Goal: Communication & Community: Share content

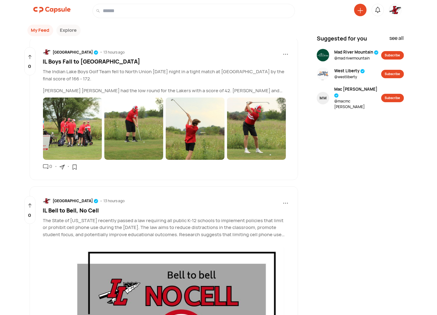
click at [393, 12] on img at bounding box center [395, 10] width 12 height 12
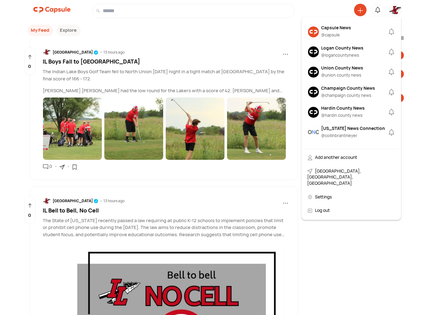
click at [344, 48] on div "Logan County News" at bounding box center [342, 48] width 42 height 7
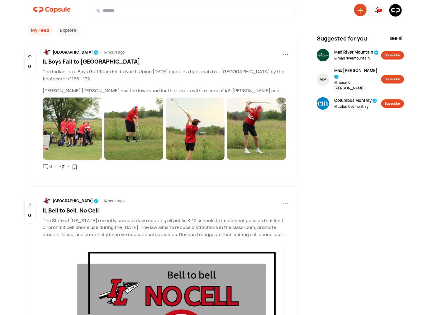
click at [396, 10] on img at bounding box center [395, 10] width 12 height 12
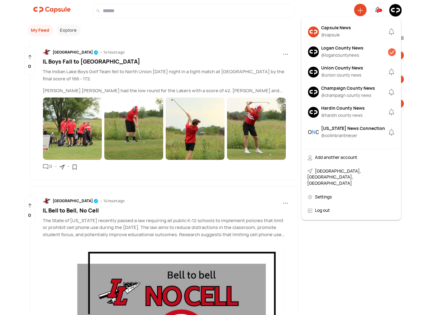
click at [335, 47] on div "Logan County News" at bounding box center [342, 48] width 42 height 7
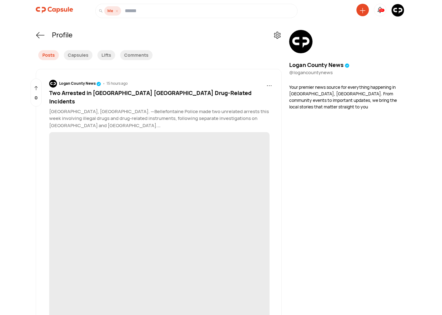
click at [361, 12] on icon at bounding box center [363, 11] width 6 height 6
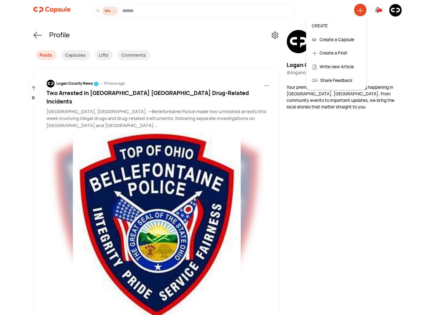
click at [331, 51] on div "Create a Post" at bounding box center [336, 53] width 55 height 14
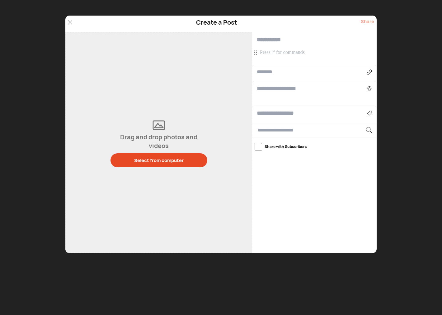
click at [272, 39] on input "text" at bounding box center [314, 39] width 125 height 15
paste input "**********"
type input "**********"
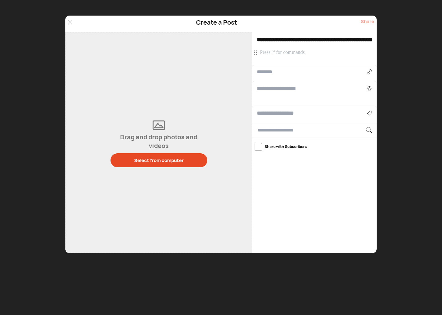
click at [262, 52] on p at bounding box center [315, 52] width 111 height 7
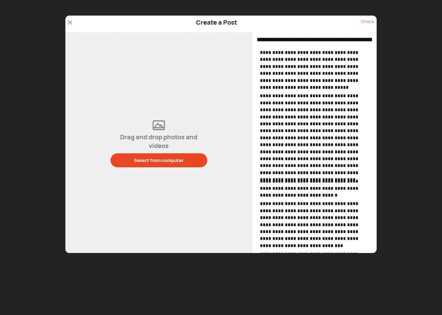
scroll to position [216, 0]
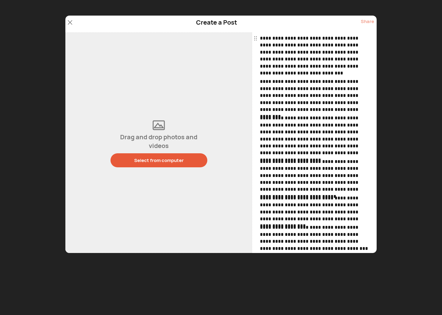
click at [152, 162] on div "Select from computer" at bounding box center [159, 160] width 50 height 7
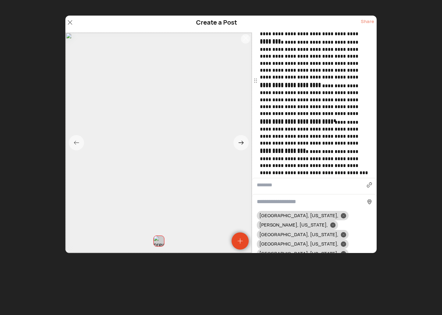
scroll to position [396, 0]
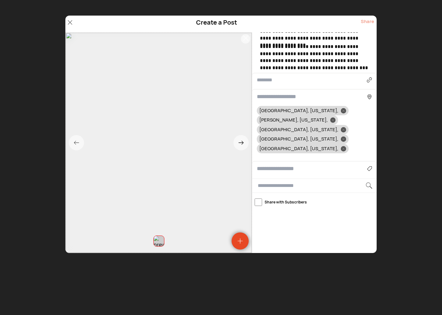
click at [270, 164] on input at bounding box center [312, 168] width 110 height 8
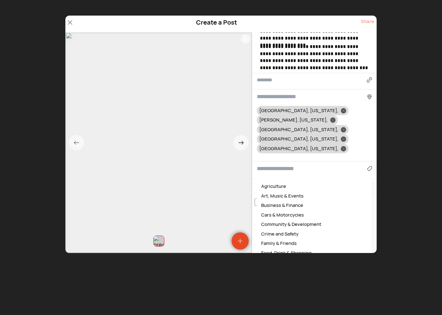
scroll to position [390, 0]
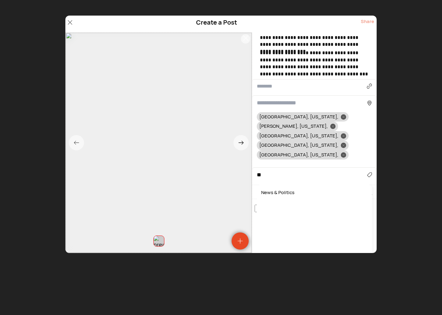
type input "*"
click at [296, 188] on div "Community & Development" at bounding box center [314, 193] width 109 height 10
type input "**********"
click at [342, 135] on icon at bounding box center [343, 136] width 2 height 2
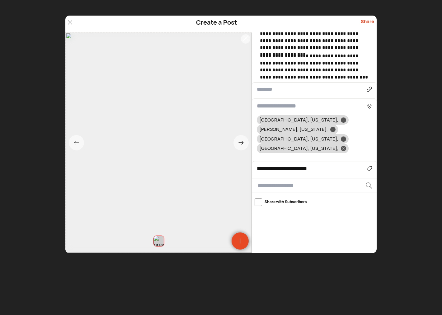
click at [334, 128] on icon at bounding box center [333, 129] width 2 height 2
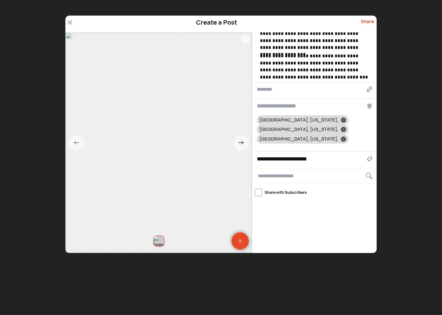
click at [345, 138] on icon at bounding box center [343, 139] width 2 height 2
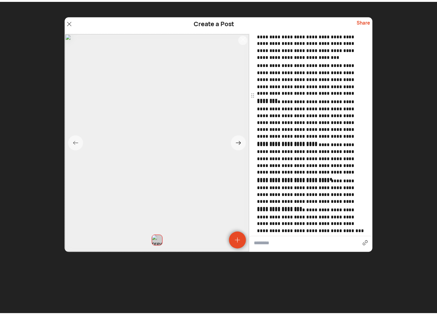
scroll to position [0, 0]
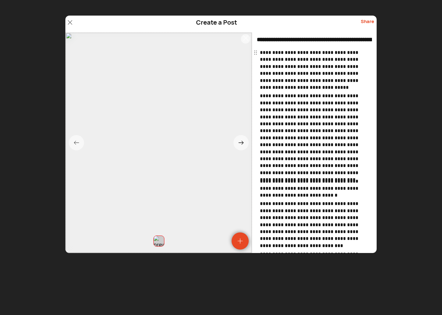
click at [368, 22] on div "Share" at bounding box center [367, 24] width 13 height 12
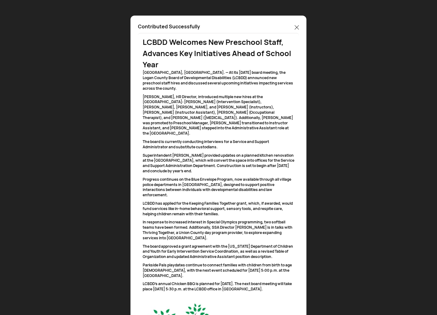
click at [296, 26] on icon at bounding box center [297, 27] width 4 height 4
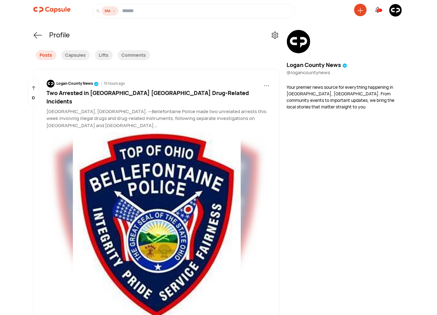
click at [396, 13] on img at bounding box center [395, 10] width 12 height 12
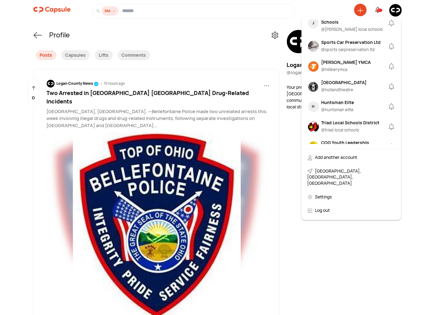
scroll to position [730, 0]
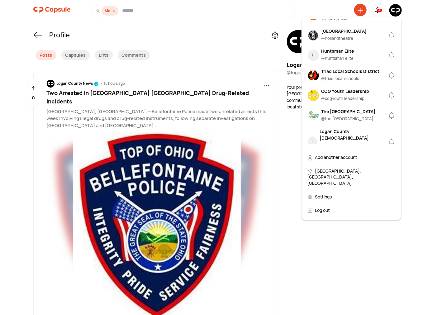
click at [339, 48] on div "Huntsman Elite @ huntsman elite" at bounding box center [337, 55] width 33 height 15
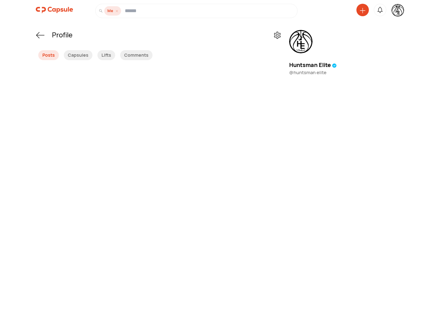
click at [361, 10] on icon at bounding box center [363, 11] width 6 height 6
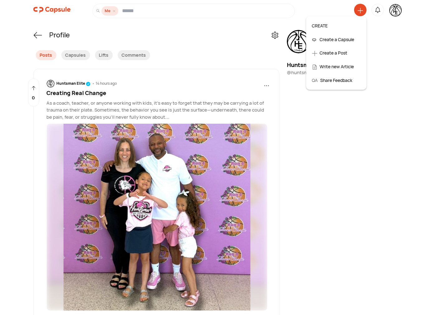
click at [337, 52] on div "Create a Post" at bounding box center [336, 53] width 55 height 14
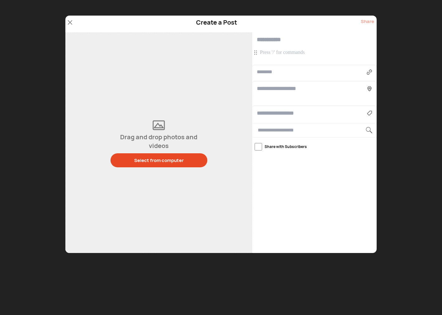
click at [272, 54] on p at bounding box center [315, 52] width 111 height 7
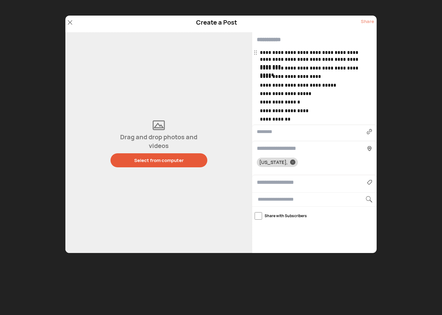
click at [167, 159] on div "Select from computer" at bounding box center [159, 160] width 50 height 7
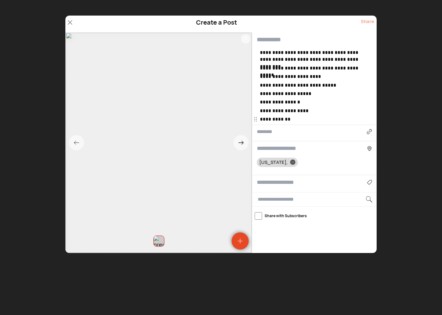
click at [269, 178] on div "Agriculture Art, Music & Events Business & Finance Cars & Motorcycles Community…" at bounding box center [314, 182] width 125 height 15
click at [272, 189] on div "Agriculture Art, Music & Events Business & Finance Cars & Motorcycles Community…" at bounding box center [314, 182] width 125 height 15
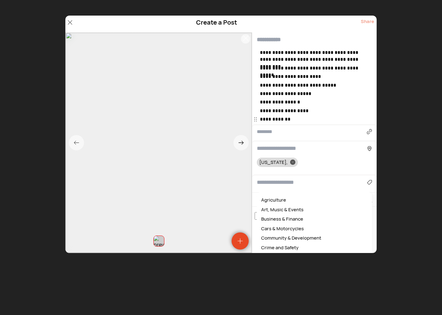
click at [270, 183] on input at bounding box center [312, 182] width 110 height 8
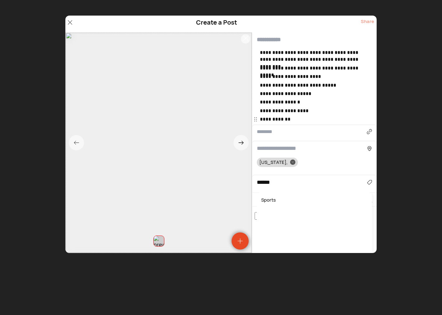
click at [264, 198] on div "Sports" at bounding box center [314, 200] width 109 height 10
type input "******"
click at [275, 42] on input "text" at bounding box center [314, 39] width 125 height 15
type input "**********"
click at [367, 21] on div "Share" at bounding box center [367, 24] width 13 height 12
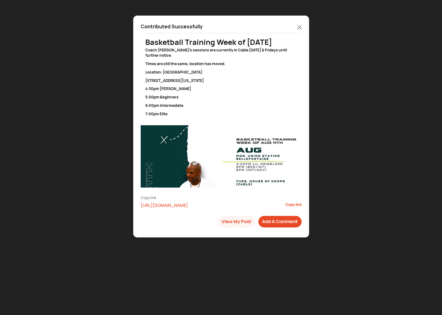
click at [298, 26] on icon at bounding box center [299, 27] width 4 height 4
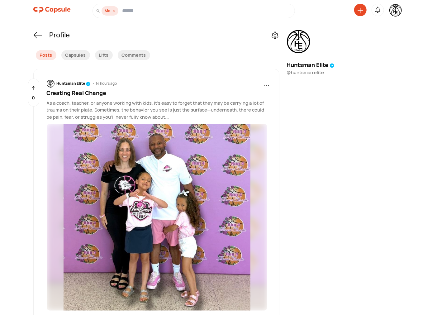
click at [394, 13] on img at bounding box center [395, 10] width 12 height 12
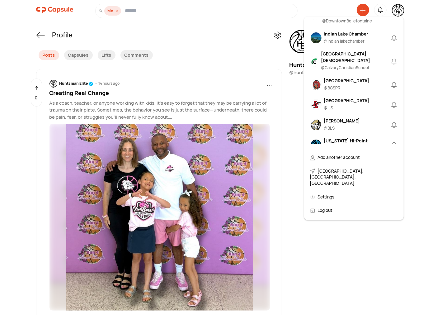
scroll to position [288, 0]
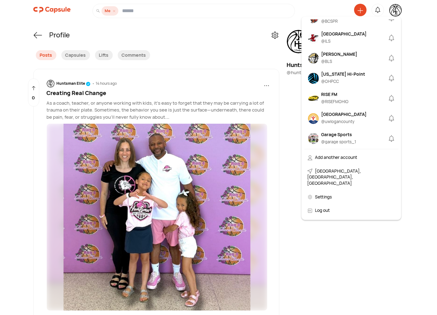
click at [337, 37] on div "Indian Lake" at bounding box center [343, 34] width 45 height 7
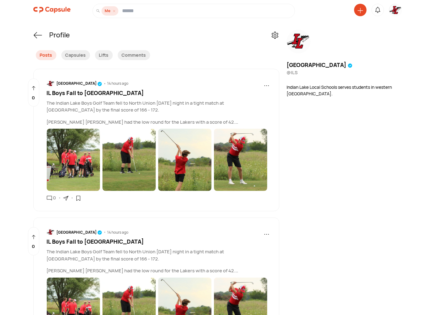
click at [363, 12] on div at bounding box center [360, 10] width 12 height 12
click at [361, 11] on icon at bounding box center [360, 11] width 6 height 6
click at [346, 51] on div "Create a Post" at bounding box center [336, 53] width 55 height 14
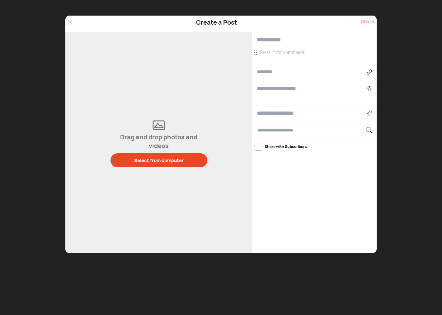
click at [288, 54] on p at bounding box center [315, 52] width 111 height 7
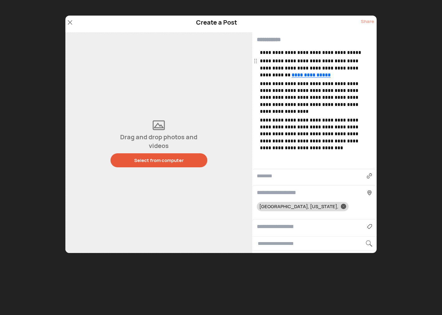
click at [179, 164] on button "Select from computer" at bounding box center [159, 160] width 97 height 14
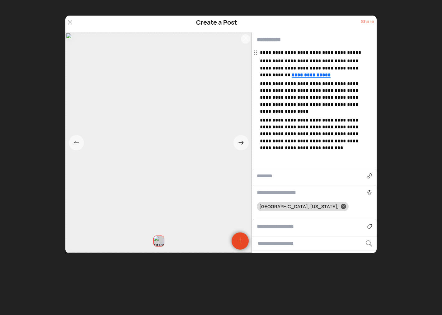
click at [262, 35] on input "text" at bounding box center [314, 39] width 125 height 15
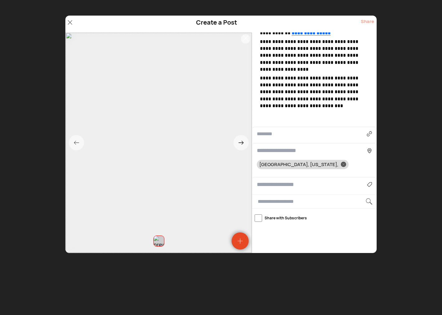
scroll to position [70, 0]
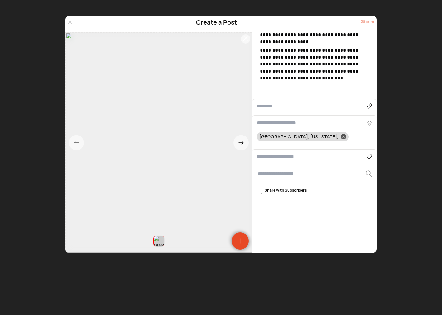
type input "**********"
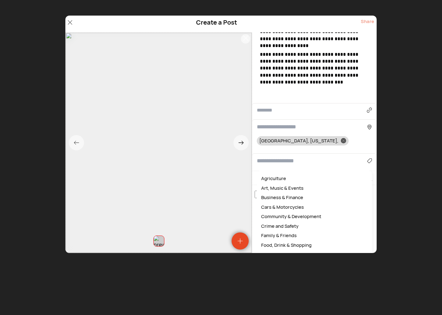
click at [274, 157] on input at bounding box center [312, 161] width 110 height 8
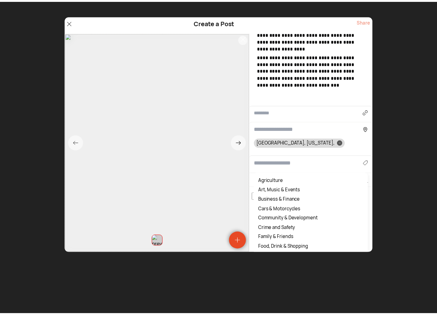
scroll to position [64, 0]
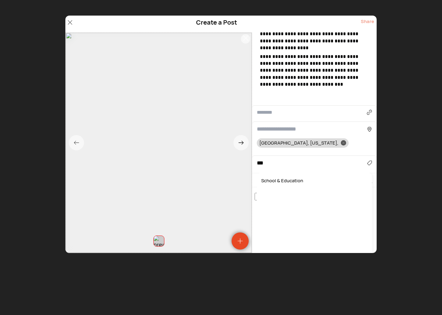
click at [279, 176] on div "School & Education" at bounding box center [314, 181] width 109 height 10
type input "**********"
click at [369, 19] on div "Share" at bounding box center [367, 24] width 13 height 12
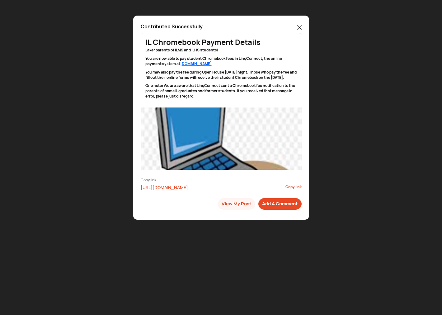
click at [300, 26] on icon at bounding box center [299, 27] width 4 height 4
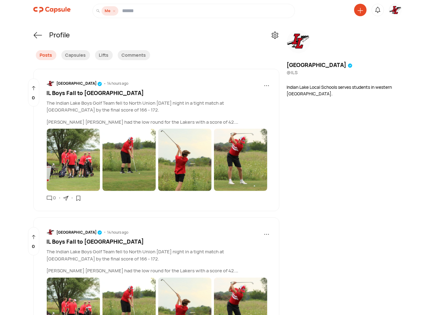
click at [396, 7] on img at bounding box center [395, 10] width 12 height 12
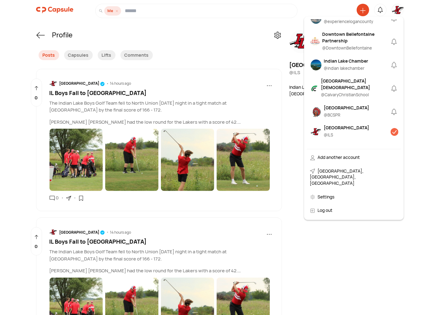
scroll to position [231, 0]
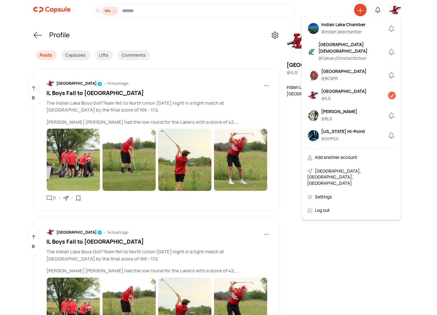
click at [336, 74] on div "Bellefontaine City Schools" at bounding box center [343, 71] width 45 height 7
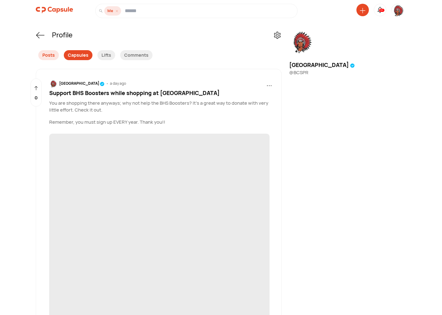
click at [74, 53] on div "Capsules" at bounding box center [78, 55] width 29 height 10
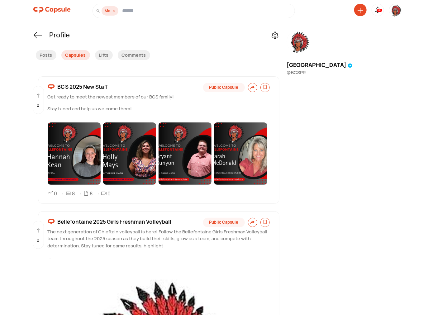
click at [101, 85] on span "BCS 2025 New Staff" at bounding box center [83, 87] width 50 height 8
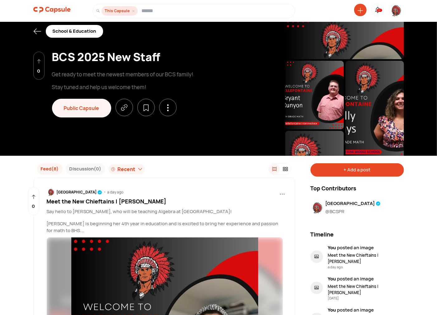
click at [354, 170] on div "+ Add a post" at bounding box center [356, 169] width 93 height 13
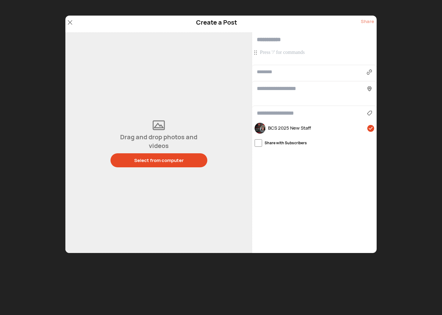
click at [277, 52] on p at bounding box center [315, 52] width 111 height 7
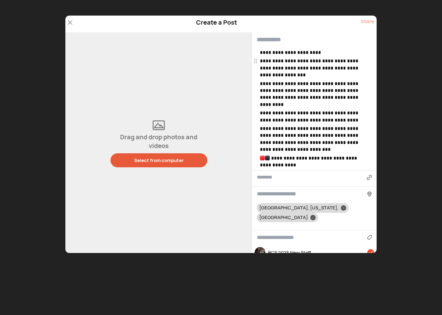
click at [163, 159] on div "Select from computer" at bounding box center [159, 160] width 50 height 7
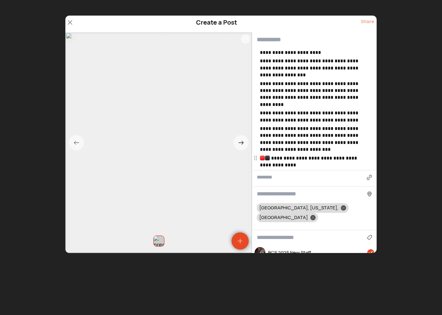
click at [271, 159] on p "**********" at bounding box center [315, 162] width 111 height 14
drag, startPoint x: 318, startPoint y: 52, endPoint x: 256, endPoint y: 49, distance: 62.1
click at [260, 49] on div "**********" at bounding box center [315, 108] width 111 height 119
click at [260, 62] on p "**********" at bounding box center [315, 68] width 111 height 21
drag, startPoint x: 260, startPoint y: 61, endPoint x: 259, endPoint y: 52, distance: 8.7
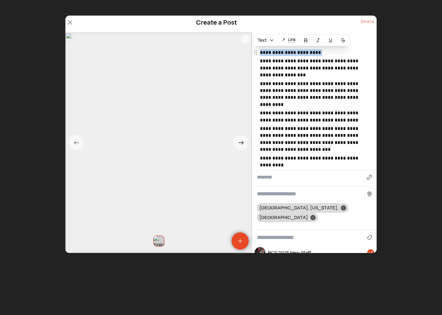
click at [259, 52] on div "**********" at bounding box center [314, 108] width 125 height 119
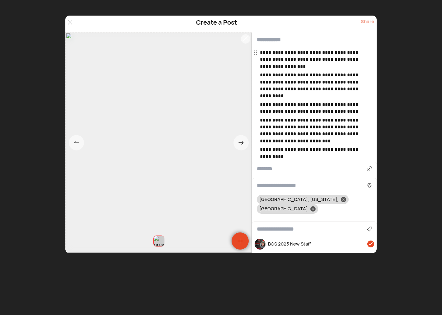
click at [274, 34] on input "text" at bounding box center [314, 39] width 125 height 15
paste input "**********"
drag, startPoint x: 288, startPoint y: 54, endPoint x: 335, endPoint y: 50, distance: 47.2
click at [335, 50] on p "**********" at bounding box center [315, 59] width 111 height 21
copy p "**********"
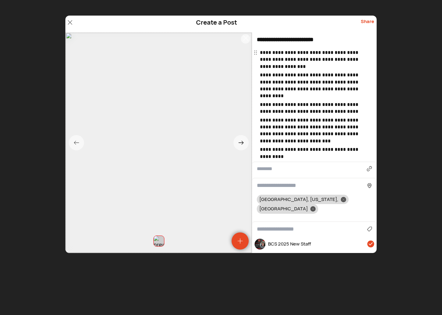
click at [341, 18] on div "Create a Post Share" at bounding box center [220, 24] width 311 height 17
click at [336, 40] on input "**********" at bounding box center [314, 39] width 125 height 15
paste input "**********"
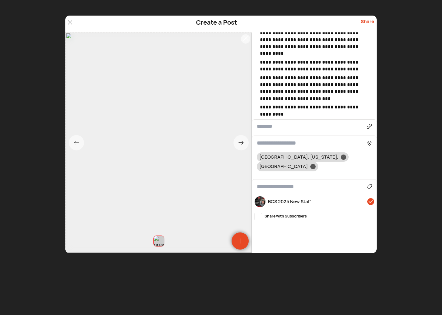
scroll to position [70, 0]
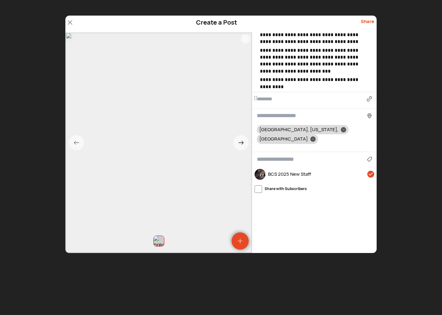
type input "**********"
click at [275, 152] on div "Agriculture Art, Music & Events Business & Finance Cars & Motorcycles Community…" at bounding box center [314, 159] width 125 height 15
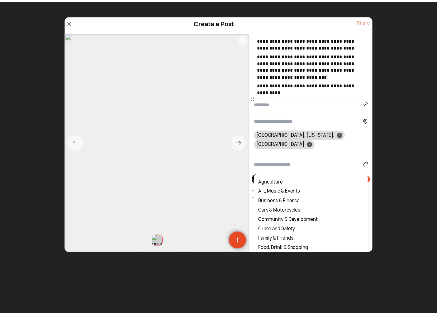
scroll to position [64, 0]
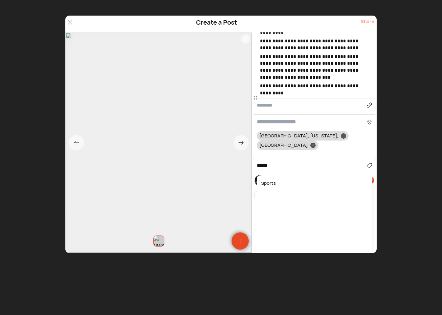
click at [273, 178] on div "Sports" at bounding box center [314, 183] width 109 height 10
type input "******"
click at [365, 22] on div "Share" at bounding box center [367, 24] width 13 height 12
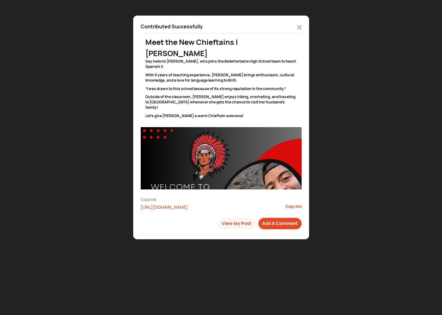
click at [299, 27] on icon at bounding box center [299, 27] width 4 height 4
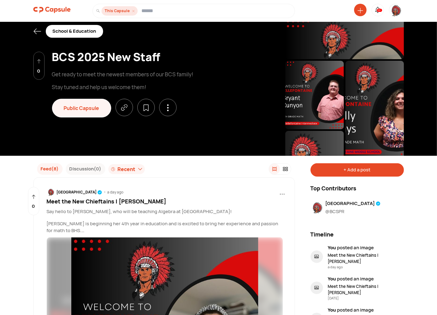
click at [33, 32] on icon at bounding box center [37, 31] width 8 height 8
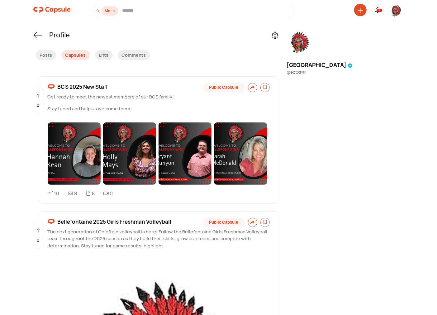
click at [394, 11] on img at bounding box center [395, 10] width 12 height 13
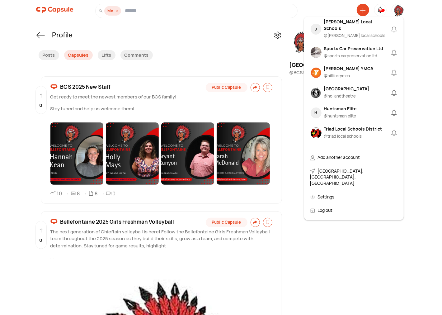
scroll to position [615, 0]
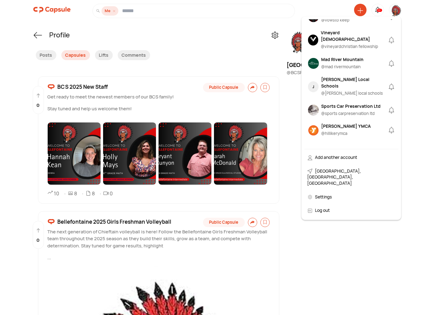
click at [350, 76] on div "Jonathan Alder Local Schools" at bounding box center [354, 82] width 66 height 13
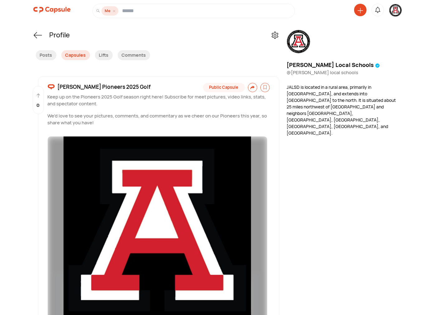
click at [361, 10] on icon at bounding box center [360, 11] width 6 height 6
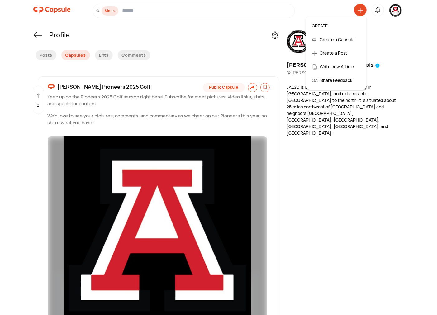
click at [330, 51] on div "Create a Post" at bounding box center [336, 53] width 55 height 14
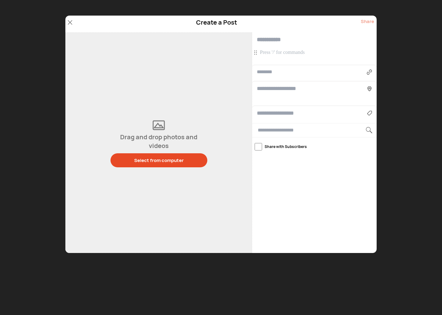
click at [283, 54] on p at bounding box center [315, 52] width 111 height 7
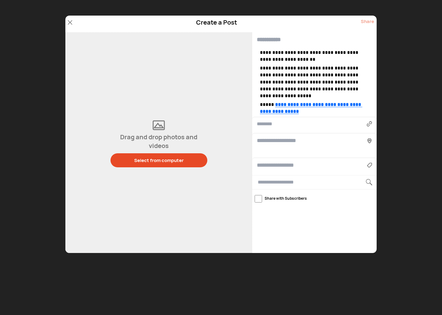
scroll to position [0, 9]
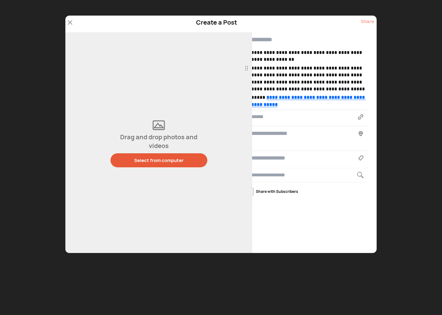
click at [160, 159] on div "Select from computer" at bounding box center [159, 160] width 50 height 7
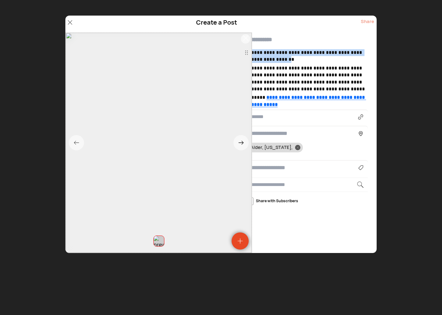
scroll to position [0, 0]
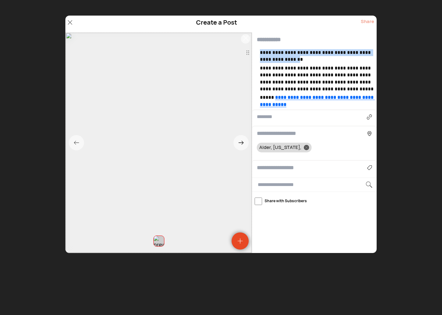
drag, startPoint x: 278, startPoint y: 58, endPoint x: 249, endPoint y: 48, distance: 29.9
click at [249, 48] on div "**********" at bounding box center [220, 142] width 311 height 220
click at [329, 63] on p "**********" at bounding box center [322, 56] width 124 height 14
drag, startPoint x: 337, startPoint y: 52, endPoint x: 259, endPoint y: 40, distance: 78.8
click at [260, 49] on div "**********" at bounding box center [322, 78] width 124 height 59
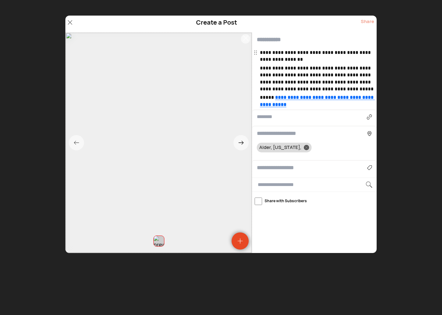
drag, startPoint x: 276, startPoint y: 50, endPoint x: 259, endPoint y: 50, distance: 16.2
click at [259, 50] on div "**********" at bounding box center [321, 78] width 138 height 59
drag, startPoint x: 260, startPoint y: 51, endPoint x: 337, endPoint y: 52, distance: 76.6
click at [337, 52] on p "**********" at bounding box center [322, 56] width 124 height 14
copy p "**********"
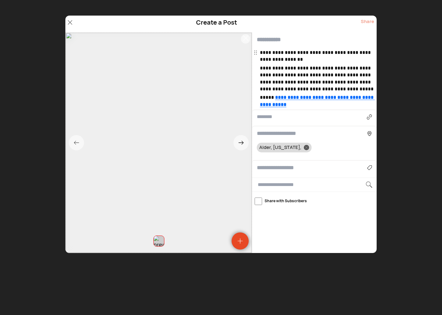
drag, startPoint x: 272, startPoint y: 13, endPoint x: 279, endPoint y: 35, distance: 23.2
click at [272, 14] on div "**********" at bounding box center [221, 157] width 442 height 315
click at [281, 41] on input "text" at bounding box center [321, 39] width 138 height 15
paste input "**********"
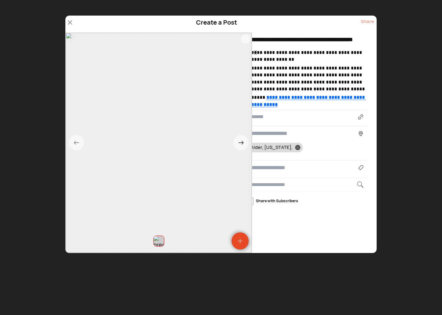
click at [342, 40] on input "**********" at bounding box center [312, 39] width 138 height 15
type input "**********"
click at [268, 169] on input at bounding box center [303, 167] width 110 height 8
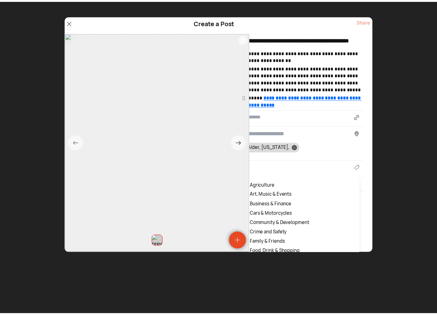
scroll to position [0, 7]
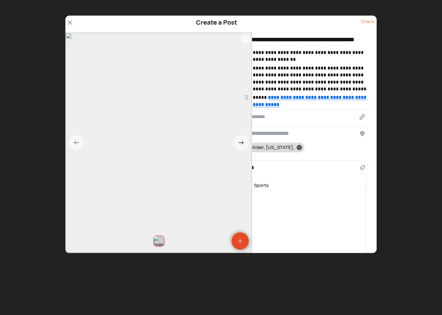
drag, startPoint x: 262, startPoint y: 186, endPoint x: 268, endPoint y: 171, distance: 16.6
click at [262, 185] on div "Sports" at bounding box center [307, 186] width 109 height 10
type input "******"
click at [297, 146] on div at bounding box center [299, 147] width 5 height 5
click at [272, 132] on input at bounding box center [305, 133] width 110 height 8
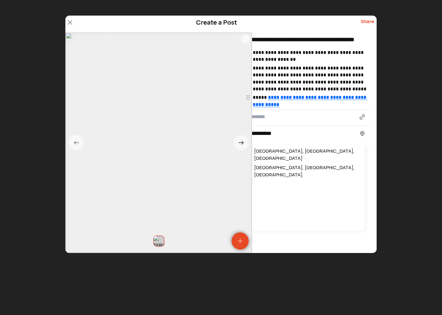
click at [280, 151] on div "Plain City, OH, USA" at bounding box center [307, 154] width 109 height 17
type input "**********"
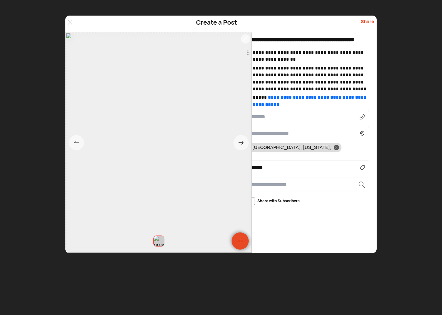
click at [367, 20] on div "Share" at bounding box center [367, 24] width 13 height 12
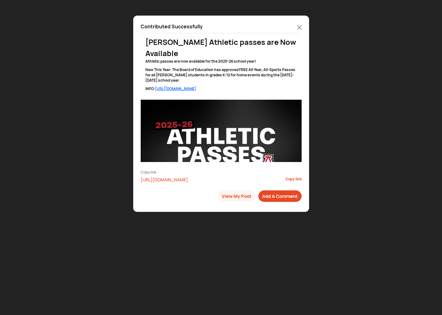
click at [299, 27] on icon at bounding box center [299, 27] width 4 height 4
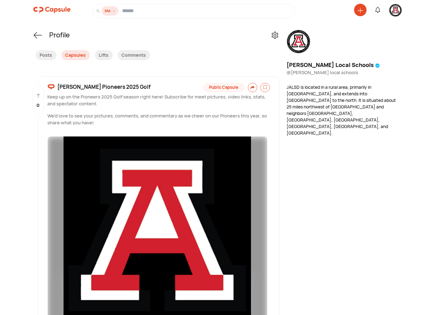
click at [397, 12] on img at bounding box center [395, 10] width 12 height 12
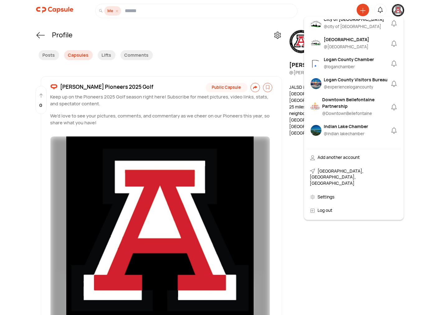
scroll to position [115, 0]
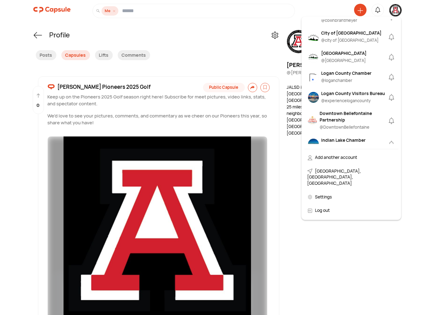
click at [344, 52] on div "Bellefontaine Joint Recreation District" at bounding box center [343, 53] width 45 height 7
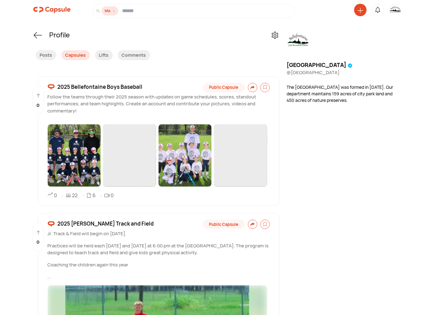
click at [359, 11] on icon at bounding box center [360, 11] width 6 height 6
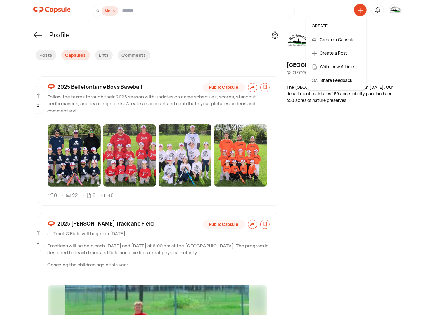
click at [332, 55] on div "Create a Post" at bounding box center [336, 53] width 55 height 14
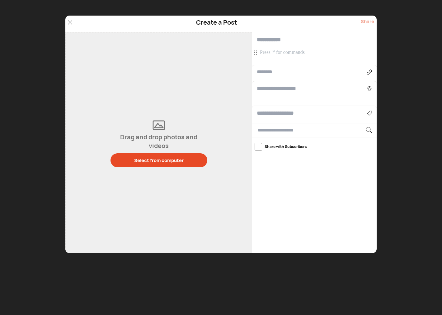
click at [277, 50] on p at bounding box center [315, 52] width 111 height 7
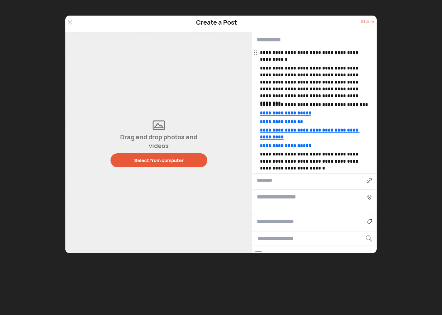
click at [154, 158] on div "Select from computer" at bounding box center [159, 160] width 50 height 7
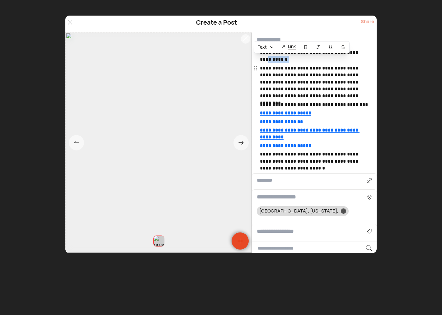
drag, startPoint x: 260, startPoint y: 69, endPoint x: 257, endPoint y: 53, distance: 16.4
click at [260, 53] on div "**********" at bounding box center [315, 110] width 111 height 122
click at [257, 53] on div "Text ↗ Link" at bounding box center [302, 47] width 96 height 12
drag, startPoint x: 260, startPoint y: 69, endPoint x: 257, endPoint y: 53, distance: 16.1
click at [257, 53] on div "**********" at bounding box center [314, 110] width 125 height 122
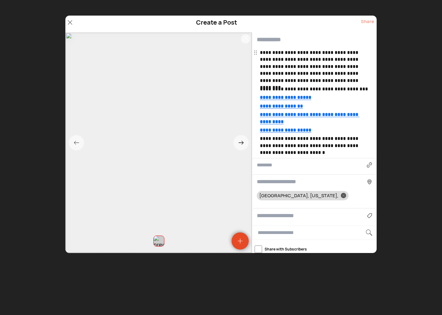
click at [267, 40] on input "text" at bounding box center [314, 39] width 125 height 15
paste input "**********"
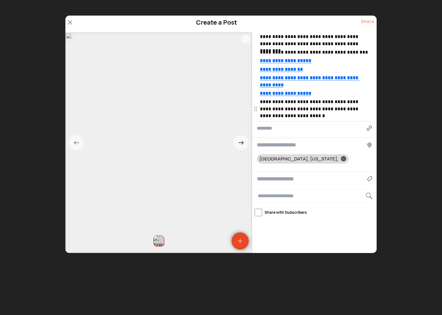
scroll to position [66, 0]
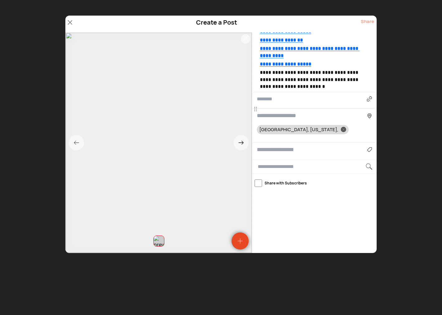
type input "**********"
click at [274, 149] on div "Agriculture Art, Music & Events Business & Finance Cars & Motorcycles Community…" at bounding box center [314, 149] width 125 height 15
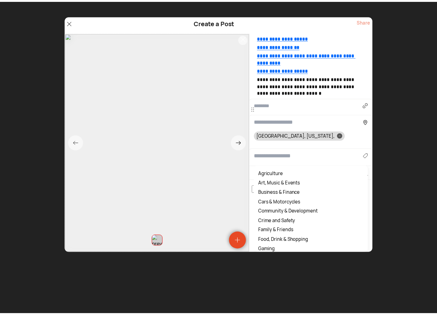
scroll to position [60, 0]
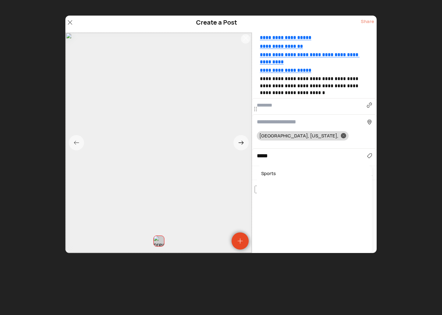
click at [272, 174] on div "Sports" at bounding box center [314, 174] width 109 height 10
type input "******"
click at [367, 21] on div "Share" at bounding box center [367, 24] width 13 height 12
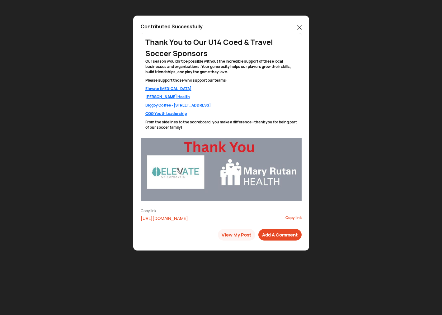
click at [299, 27] on icon at bounding box center [299, 27] width 4 height 4
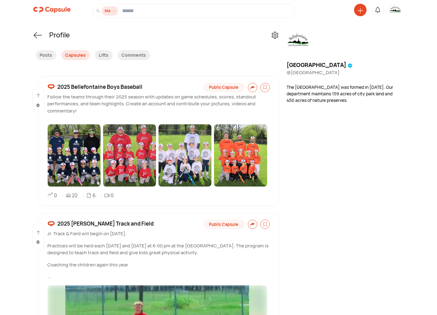
click at [400, 7] on img at bounding box center [395, 10] width 12 height 12
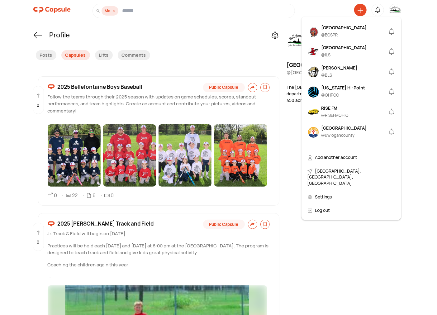
scroll to position [288, 0]
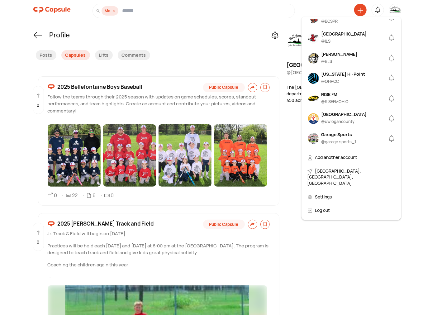
click at [333, 57] on div "Benjamin Logan" at bounding box center [339, 54] width 36 height 7
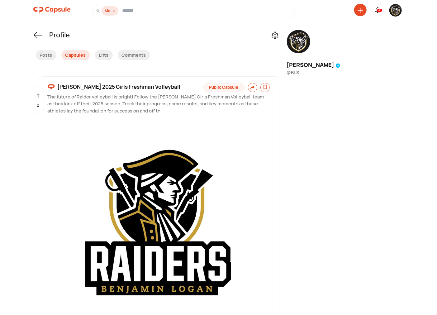
click at [360, 9] on icon at bounding box center [360, 11] width 6 height 6
click at [332, 49] on div "Create a Post" at bounding box center [336, 53] width 55 height 14
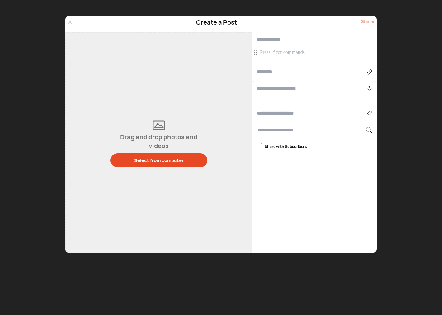
click at [284, 48] on div at bounding box center [314, 40] width 125 height 17
click at [285, 53] on p at bounding box center [315, 52] width 111 height 7
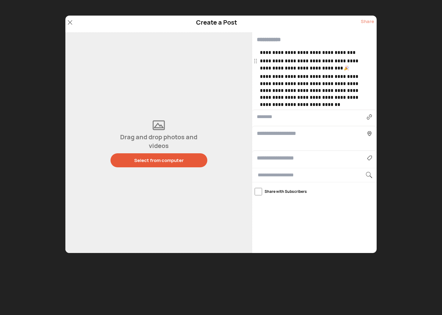
click at [161, 159] on div "Select from computer" at bounding box center [159, 160] width 50 height 7
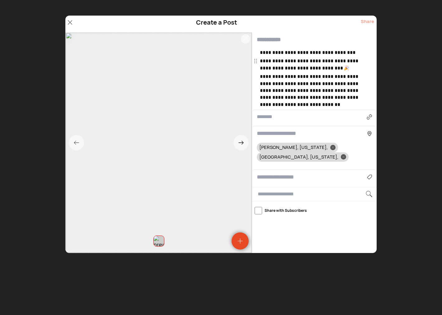
drag, startPoint x: 333, startPoint y: 69, endPoint x: 339, endPoint y: 71, distance: 5.4
click at [334, 69] on p "**********" at bounding box center [315, 65] width 111 height 14
click at [261, 39] on input "text" at bounding box center [314, 39] width 125 height 15
type input "**********"
click at [268, 173] on input at bounding box center [312, 177] width 110 height 8
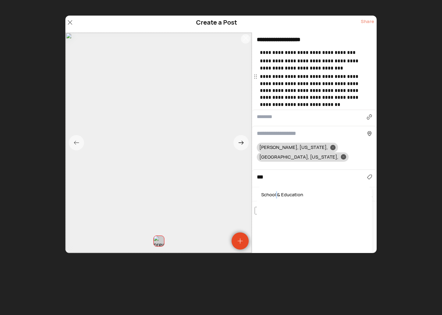
click at [277, 190] on div "School & Education" at bounding box center [314, 195] width 109 height 10
type input "**********"
click at [332, 147] on icon at bounding box center [333, 147] width 2 height 2
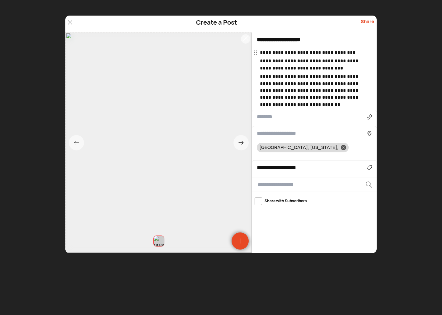
click at [369, 23] on div "Share" at bounding box center [367, 24] width 13 height 12
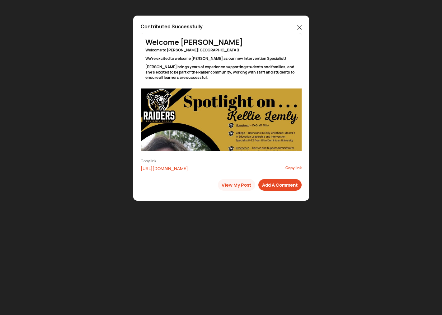
click at [298, 25] on icon at bounding box center [299, 27] width 4 height 4
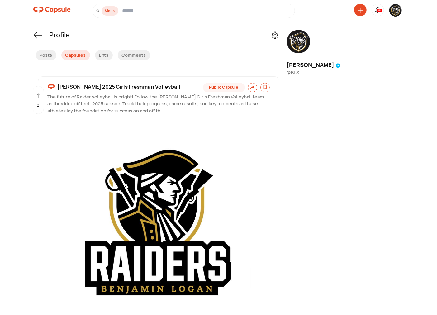
click at [395, 9] on img at bounding box center [395, 10] width 12 height 12
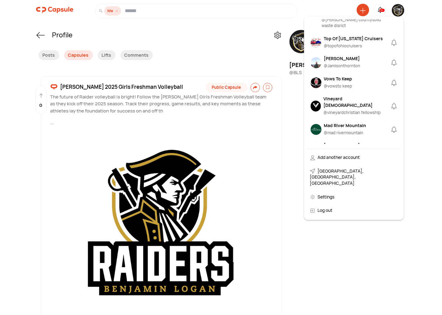
scroll to position [692, 0]
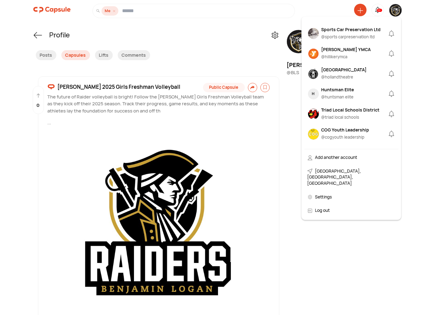
click at [346, 106] on div "Triad Local Schools District" at bounding box center [350, 109] width 58 height 7
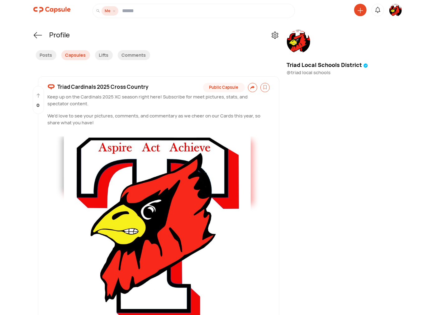
click at [359, 11] on icon at bounding box center [360, 11] width 6 height 6
click at [338, 51] on div "Create a Post" at bounding box center [336, 53] width 55 height 14
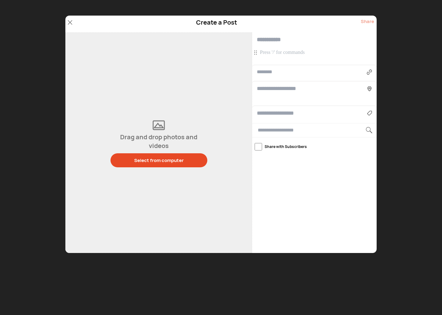
click at [273, 54] on p at bounding box center [315, 52] width 111 height 7
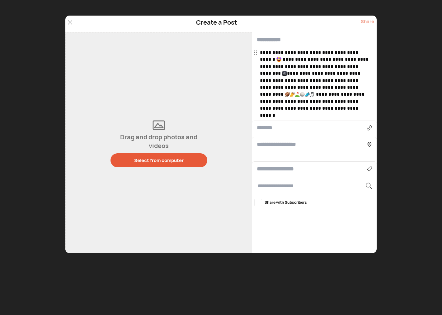
click at [170, 161] on div "Select from computer" at bounding box center [159, 160] width 50 height 7
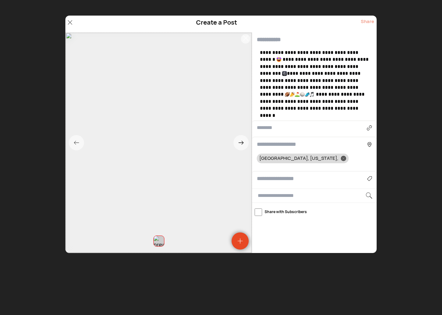
click at [369, 51] on p "**********" at bounding box center [315, 84] width 111 height 70
click at [362, 67] on span "**********" at bounding box center [313, 84] width 107 height 68
click at [353, 87] on span "**********" at bounding box center [315, 84] width 110 height 68
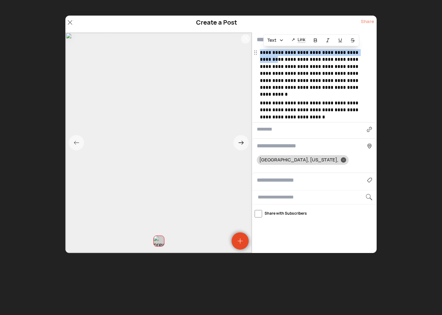
drag, startPoint x: 260, startPoint y: 59, endPoint x: 257, endPoint y: 51, distance: 8.5
click at [260, 51] on div "**********" at bounding box center [315, 84] width 111 height 71
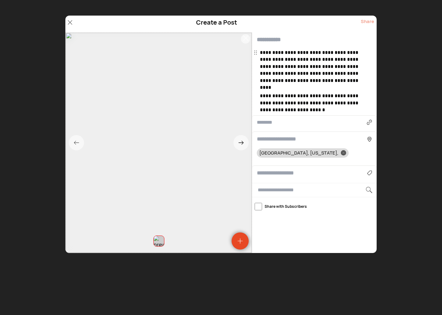
click at [268, 36] on input "text" at bounding box center [314, 39] width 125 height 15
paste input "**********"
type input "**********"
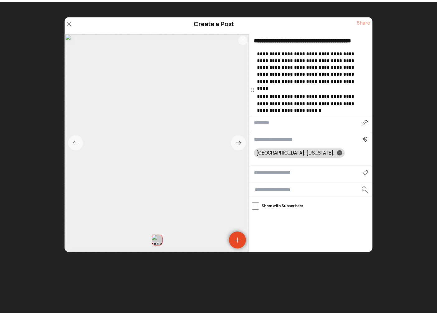
scroll to position [0, 0]
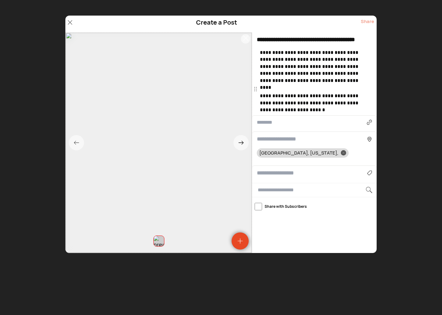
click at [277, 169] on input at bounding box center [312, 173] width 110 height 8
click at [270, 186] on div "Sports" at bounding box center [314, 191] width 109 height 10
type input "******"
click at [270, 135] on input at bounding box center [312, 139] width 110 height 8
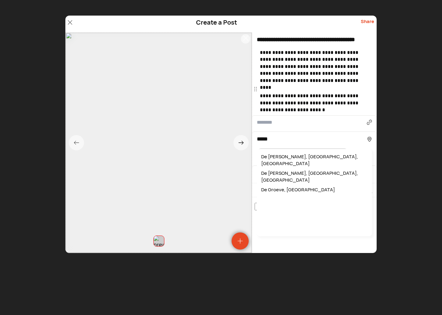
click at [282, 152] on div "De Graff, OH, USA" at bounding box center [314, 160] width 109 height 17
type input "**********"
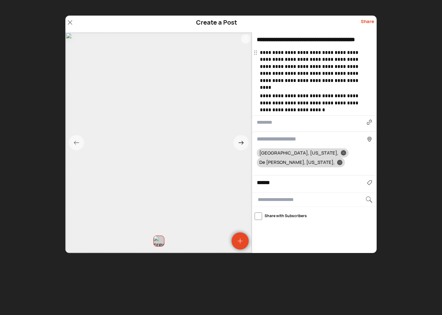
click at [370, 22] on div "Share" at bounding box center [367, 24] width 13 height 12
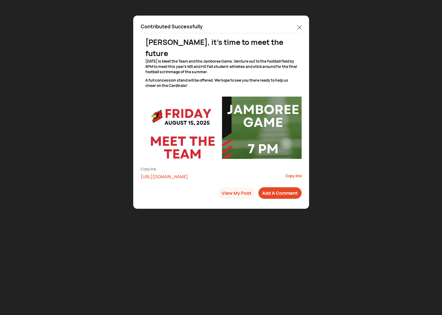
click at [300, 27] on icon at bounding box center [299, 27] width 4 height 4
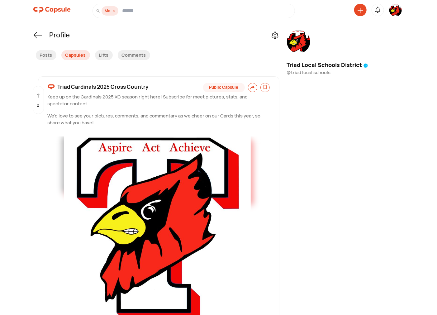
click at [387, 8] on div "Me" at bounding box center [218, 11] width 370 height 14
drag, startPoint x: 394, startPoint y: 11, endPoint x: 395, endPoint y: 16, distance: 4.7
click at [394, 12] on img at bounding box center [395, 11] width 12 height 14
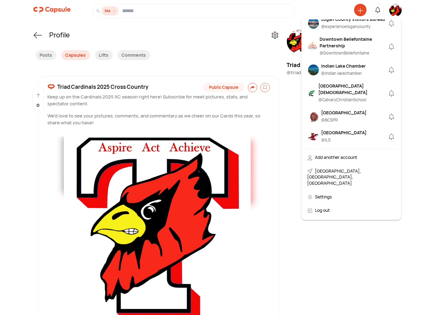
scroll to position [173, 0]
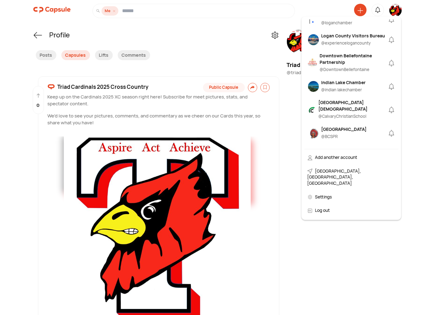
click at [347, 65] on div "Downtown Bellefontaine Partnership" at bounding box center [352, 58] width 67 height 13
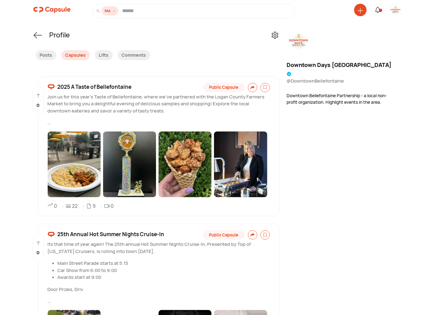
click at [396, 10] on img at bounding box center [395, 10] width 12 height 12
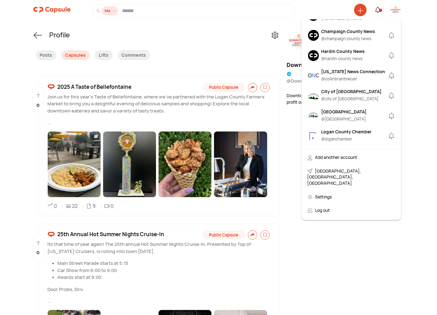
scroll to position [115, 0]
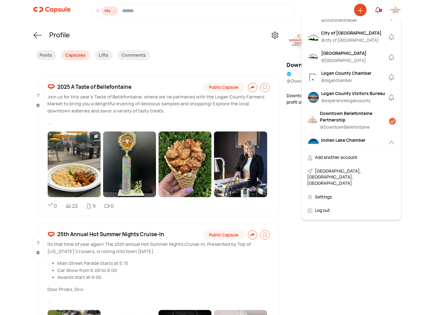
click at [336, 123] on div "Downtown Bellefontaine Partnership" at bounding box center [354, 116] width 69 height 13
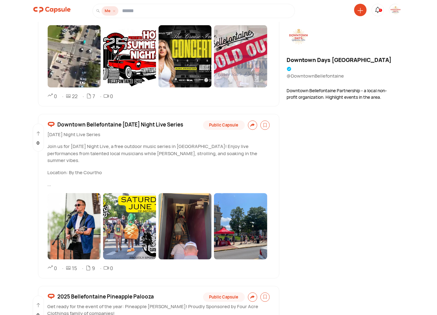
scroll to position [288, 0]
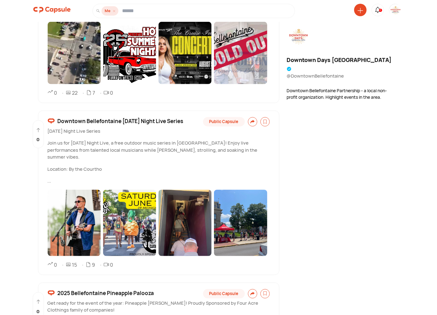
click at [90, 120] on span "Downtown Bellefontaine Friday Night Live Series" at bounding box center [121, 121] width 126 height 8
click at [91, 120] on span "Downtown Bellefontaine Friday Night Live Series" at bounding box center [121, 121] width 126 height 8
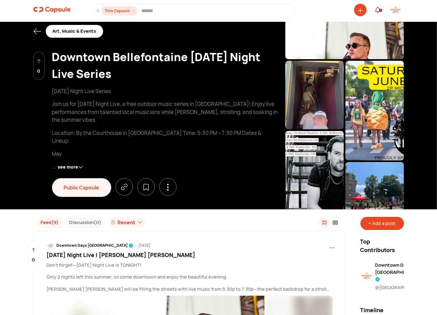
click at [382, 223] on div "+ Add a post" at bounding box center [382, 223] width 44 height 13
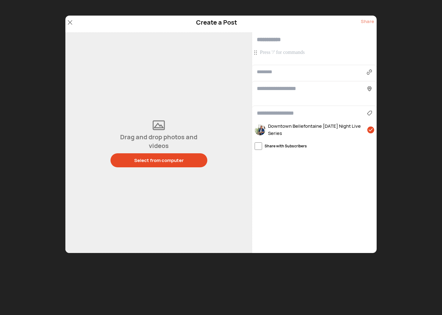
click at [262, 54] on p at bounding box center [315, 52] width 111 height 7
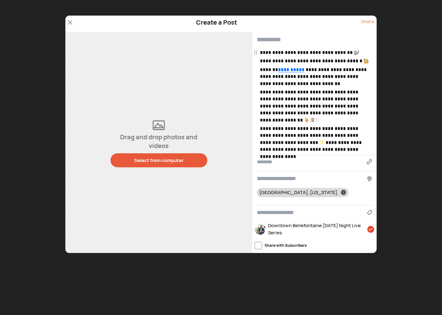
click at [152, 159] on div "Select from computer" at bounding box center [159, 160] width 50 height 7
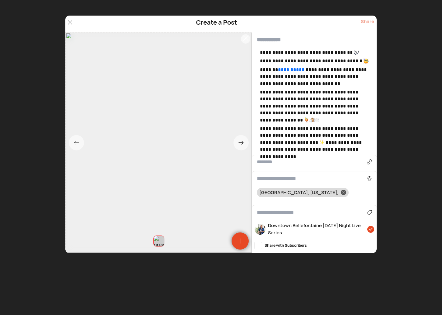
click at [363, 61] on p "**********" at bounding box center [315, 61] width 111 height 7
click at [363, 49] on p "**********" at bounding box center [315, 52] width 111 height 7
click at [298, 118] on p "**********" at bounding box center [315, 106] width 111 height 35
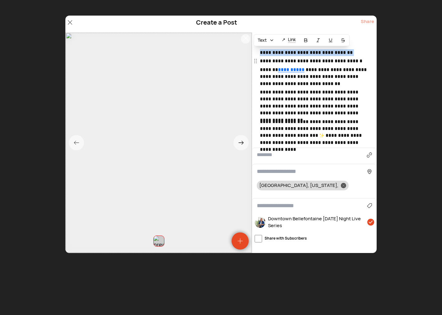
drag, startPoint x: 260, startPoint y: 62, endPoint x: 258, endPoint y: 54, distance: 7.9
click at [258, 54] on div "**********" at bounding box center [314, 97] width 125 height 97
drag, startPoint x: 265, startPoint y: 56, endPoint x: 260, endPoint y: 61, distance: 6.6
click at [260, 61] on p "**********" at bounding box center [315, 61] width 111 height 7
drag, startPoint x: 260, startPoint y: 61, endPoint x: 257, endPoint y: 55, distance: 6.7
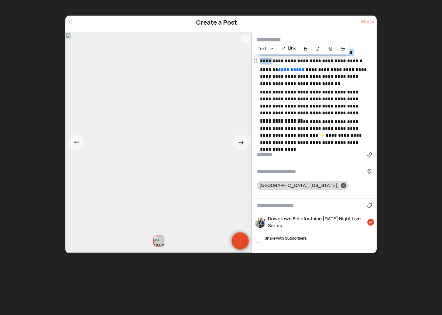
click at [257, 55] on div "**********" at bounding box center [314, 97] width 125 height 97
click at [266, 68] on p "**********" at bounding box center [315, 76] width 111 height 21
drag, startPoint x: 260, startPoint y: 62, endPoint x: 259, endPoint y: 53, distance: 8.7
click at [259, 53] on div "**********" at bounding box center [314, 97] width 125 height 97
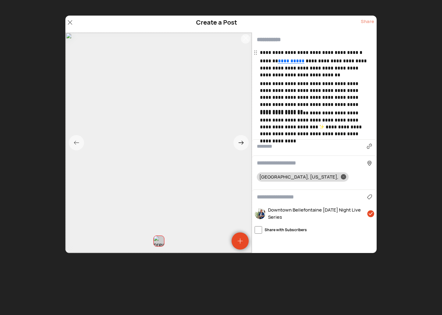
click at [270, 39] on input "text" at bounding box center [314, 39] width 125 height 15
paste input "**********"
type input "**********"
click at [310, 126] on p "**********" at bounding box center [315, 124] width 111 height 28
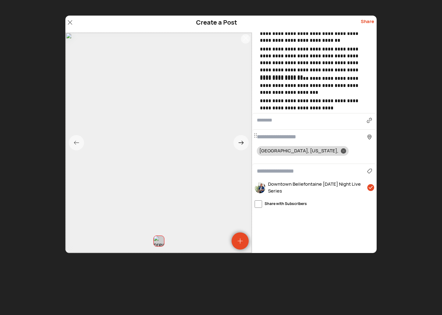
scroll to position [56, 0]
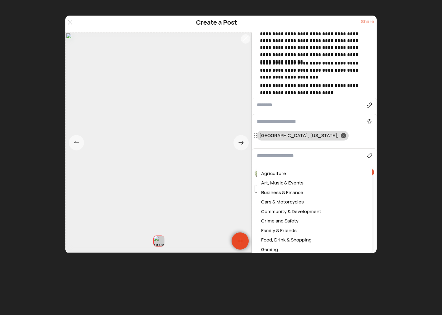
click at [270, 152] on input at bounding box center [312, 156] width 110 height 8
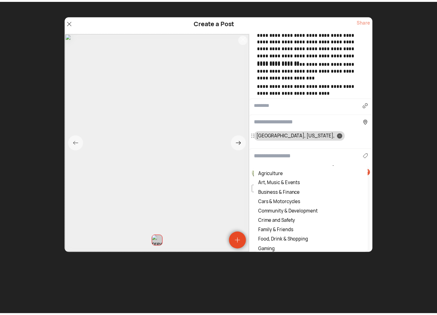
scroll to position [50, 0]
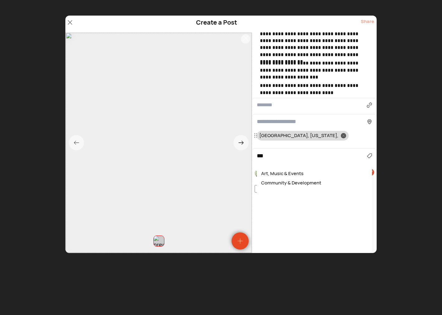
click at [278, 174] on div "Art, Music & Events" at bounding box center [314, 174] width 109 height 10
type input "**********"
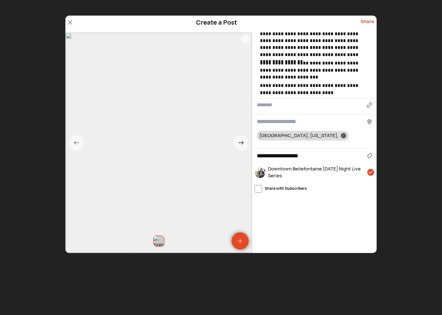
click at [365, 21] on div "Share" at bounding box center [367, 24] width 13 height 12
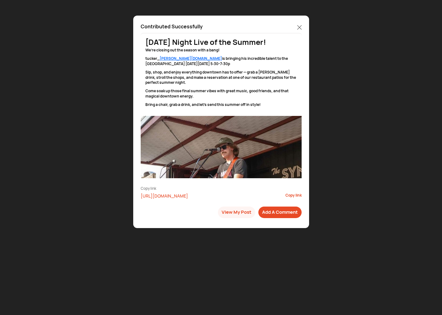
click at [301, 28] on div "Contributed Successfully Contributed Successfully Last Friday Night Live of the…" at bounding box center [221, 122] width 176 height 212
click at [299, 26] on icon at bounding box center [299, 27] width 4 height 4
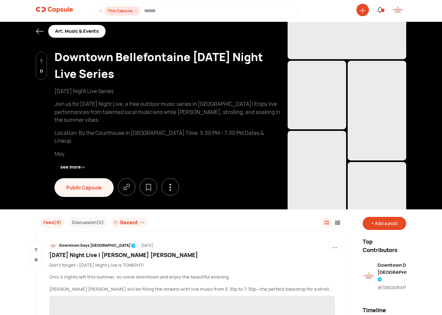
click at [300, 28] on span "‌" at bounding box center [347, 39] width 119 height 40
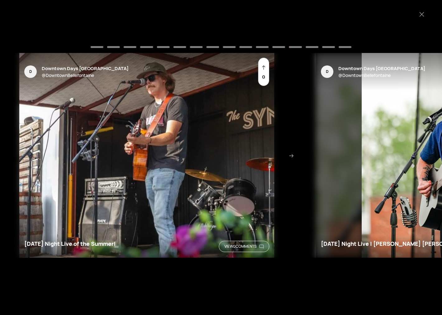
click at [420, 14] on icon at bounding box center [422, 14] width 4 height 4
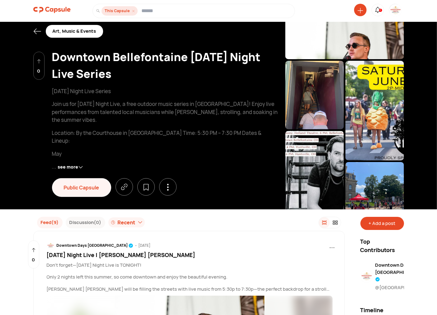
click at [35, 30] on icon at bounding box center [37, 31] width 8 height 8
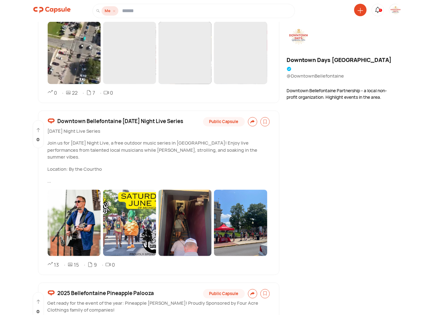
scroll to position [291, 0]
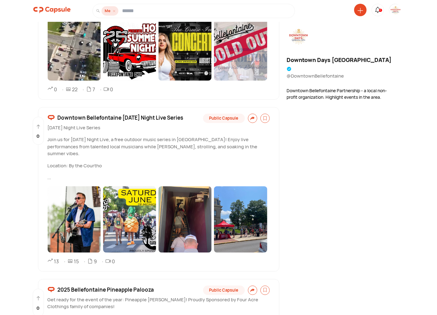
click at [397, 10] on img at bounding box center [395, 10] width 12 height 12
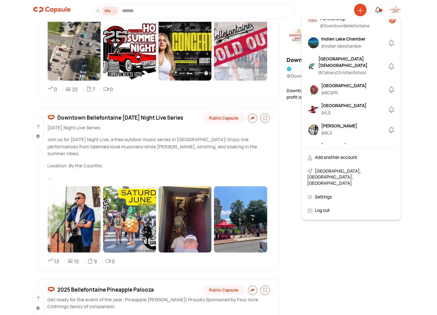
scroll to position [231, 0]
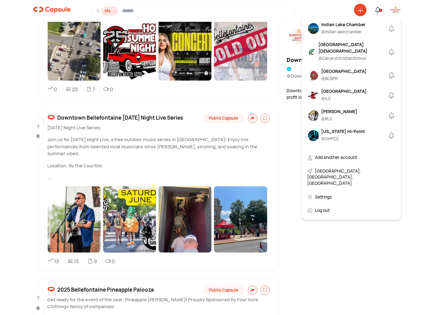
click at [346, 74] on div "Bellefontaine City Schools" at bounding box center [343, 71] width 45 height 7
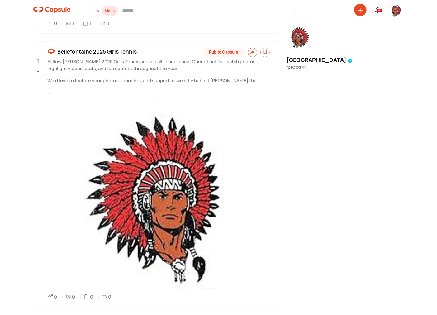
scroll to position [692, 0]
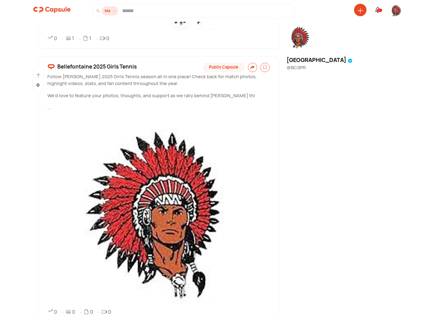
click at [89, 66] on span "Bellefontaine 2025 Girls Tennis" at bounding box center [97, 67] width 79 height 8
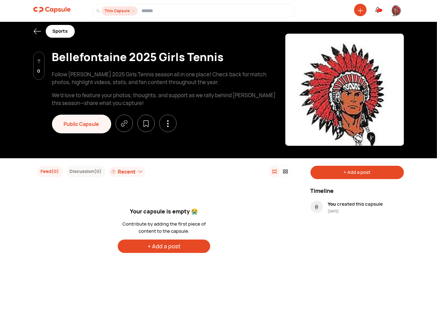
click at [346, 178] on div "+ Add a post" at bounding box center [356, 172] width 93 height 13
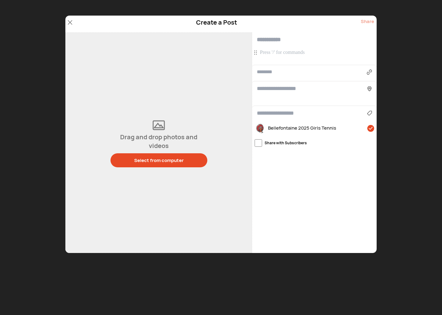
click at [272, 51] on p at bounding box center [315, 52] width 111 height 7
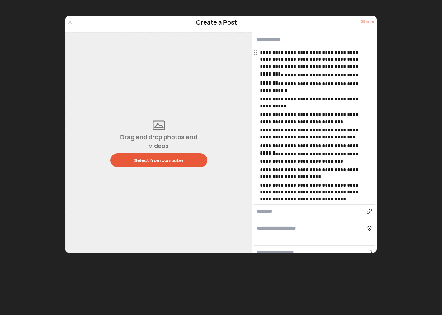
click at [168, 161] on div "Select from computer" at bounding box center [159, 160] width 50 height 7
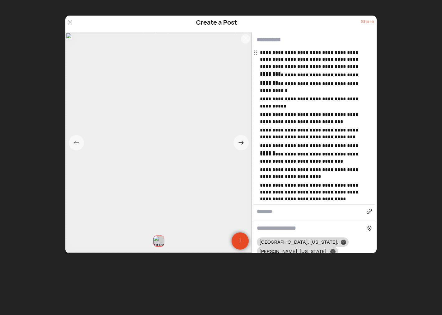
click at [271, 41] on input "text" at bounding box center [314, 39] width 125 height 15
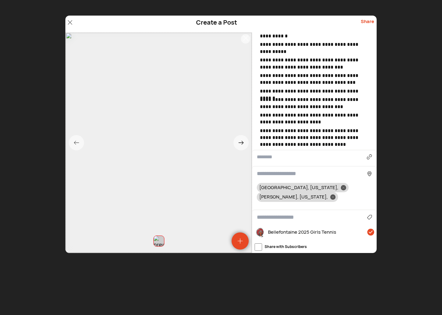
scroll to position [112, 0]
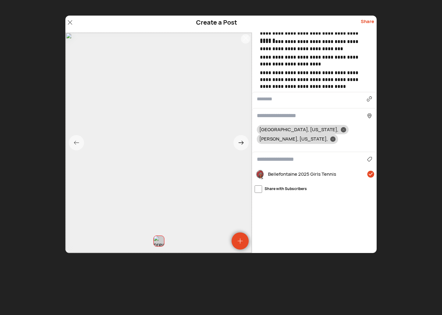
type input "**********"
click at [341, 128] on div at bounding box center [343, 129] width 5 height 5
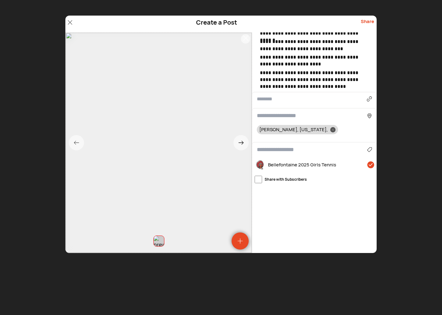
click at [332, 130] on icon at bounding box center [333, 130] width 2 height 2
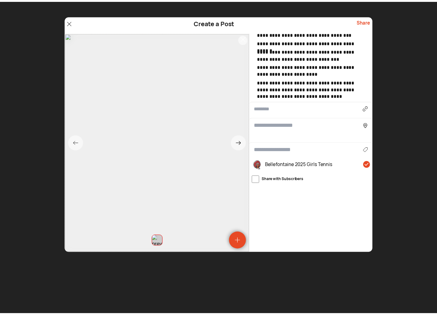
scroll to position [103, 0]
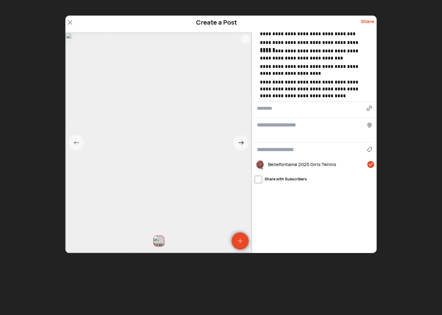
click at [283, 128] on input at bounding box center [312, 125] width 110 height 8
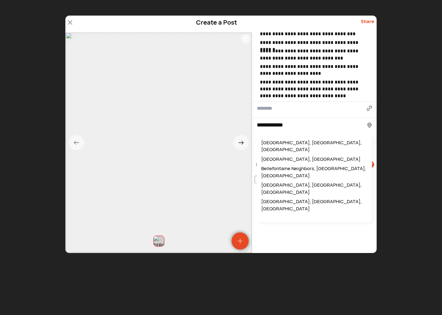
click at [275, 142] on div "Bellefontaine, OH, USA" at bounding box center [314, 146] width 109 height 17
type input "**********"
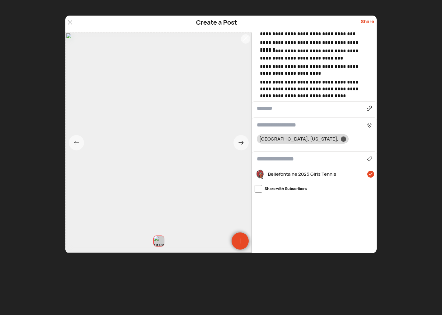
click at [276, 128] on input at bounding box center [312, 125] width 110 height 8
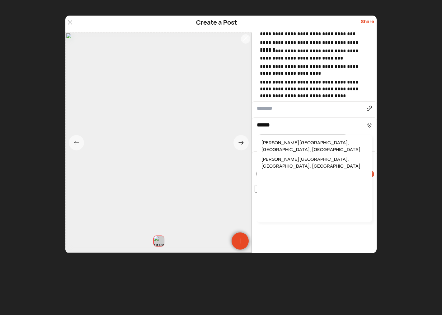
click at [281, 144] on div "Huber Heights, OH, USA" at bounding box center [314, 146] width 109 height 17
type input "**********"
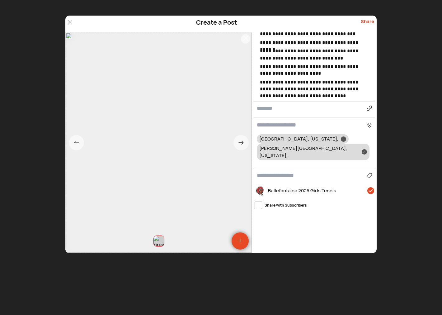
click at [270, 171] on input at bounding box center [312, 175] width 110 height 8
click at [267, 188] on div "Sports" at bounding box center [314, 193] width 109 height 10
type input "******"
click at [368, 21] on div "Share" at bounding box center [367, 24] width 13 height 12
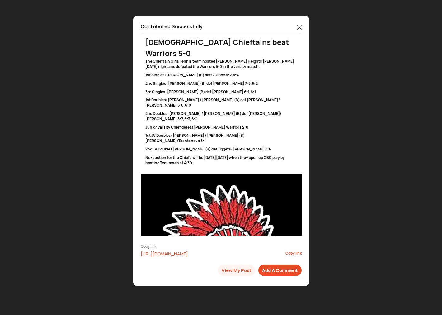
click at [299, 26] on icon at bounding box center [299, 27] width 4 height 4
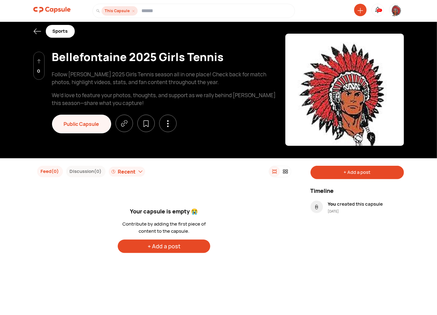
click at [37, 33] on icon at bounding box center [37, 31] width 8 height 8
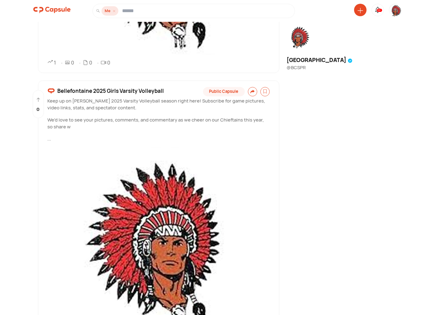
click at [397, 9] on img at bounding box center [395, 10] width 12 height 13
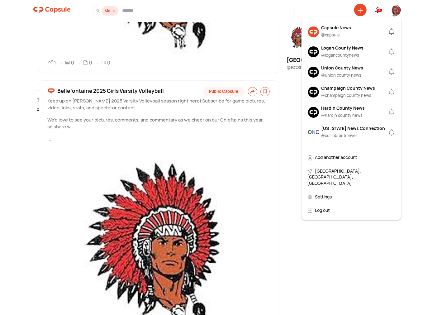
click at [335, 130] on div "Ohio News Connection" at bounding box center [353, 128] width 64 height 7
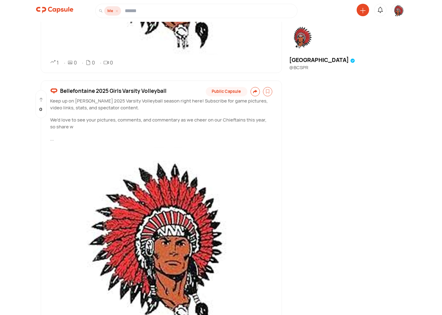
scroll to position [0, 0]
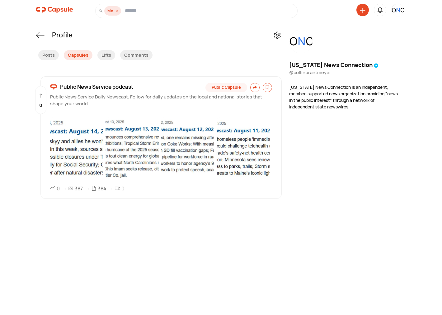
click at [102, 87] on span "Public News Service podcast" at bounding box center [96, 87] width 73 height 8
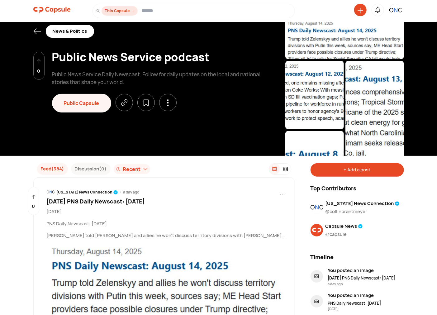
click at [357, 174] on div "+ Add a post" at bounding box center [356, 169] width 93 height 13
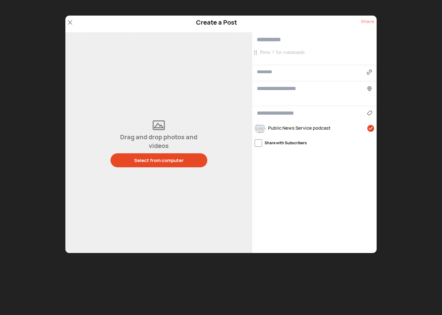
click at [283, 73] on input "text" at bounding box center [312, 71] width 110 height 7
paste input "**********"
type input "**********"
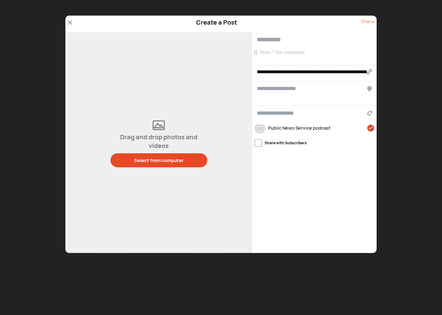
click at [272, 40] on input "text" at bounding box center [314, 39] width 125 height 15
paste input "**********"
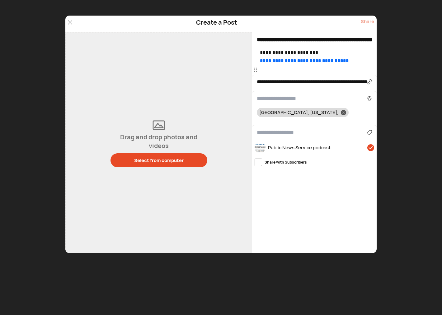
click at [289, 71] on p at bounding box center [315, 69] width 111 height 7
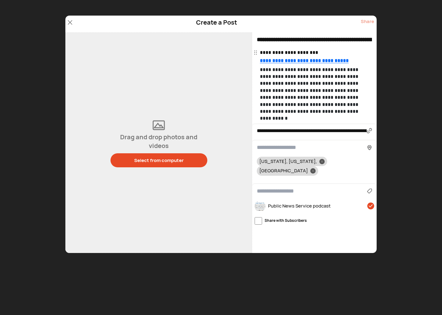
drag, startPoint x: 322, startPoint y: 40, endPoint x: 248, endPoint y: 45, distance: 74.6
click at [248, 45] on div "**********" at bounding box center [220, 142] width 311 height 220
type input "**********"
click at [148, 157] on div "Select from computer" at bounding box center [159, 160] width 50 height 7
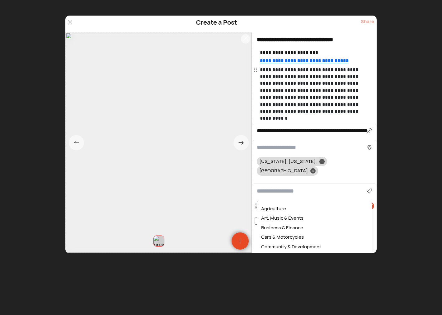
click at [270, 187] on input at bounding box center [312, 191] width 110 height 8
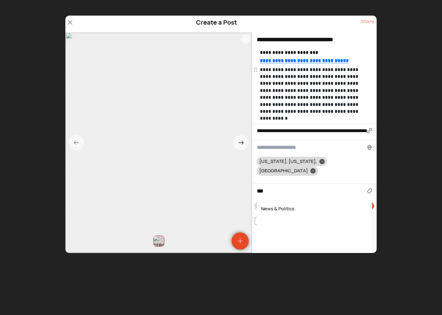
click at [276, 204] on div "News & Politics" at bounding box center [314, 209] width 109 height 10
type input "**********"
click at [362, 23] on div "Share" at bounding box center [367, 24] width 13 height 12
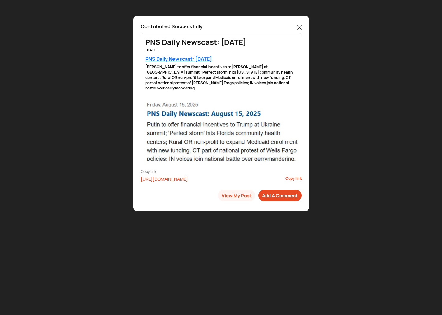
click at [300, 26] on icon at bounding box center [299, 27] width 4 height 4
click at [299, 27] on icon at bounding box center [299, 27] width 4 height 4
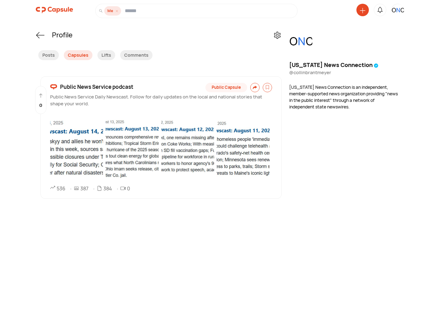
click at [400, 8] on img at bounding box center [398, 10] width 12 height 12
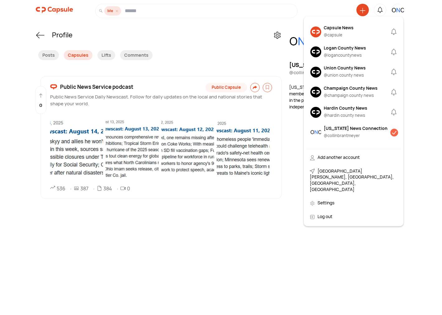
click at [342, 33] on div "@ capsule" at bounding box center [339, 35] width 30 height 6
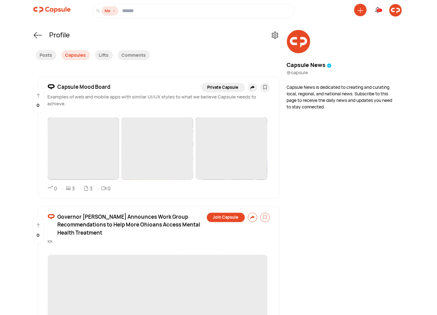
click at [399, 11] on img at bounding box center [395, 10] width 12 height 12
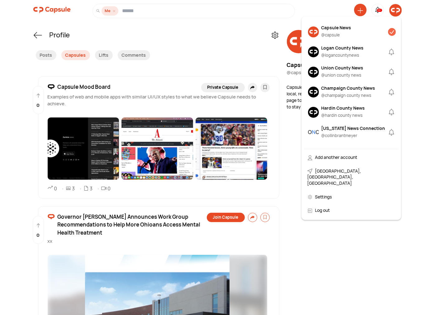
click at [314, 30] on img at bounding box center [313, 31] width 11 height 11
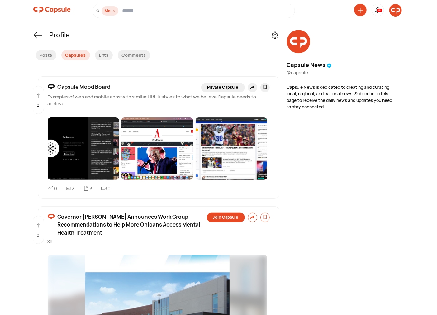
click at [360, 10] on icon at bounding box center [359, 10] width 5 height 5
click at [326, 54] on div "Create a Post" at bounding box center [336, 53] width 55 height 14
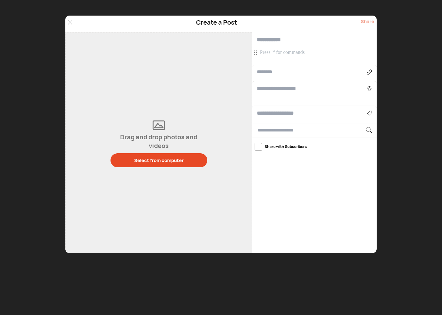
click at [276, 69] on input "text" at bounding box center [312, 71] width 110 height 7
paste input "**********"
type input "**********"
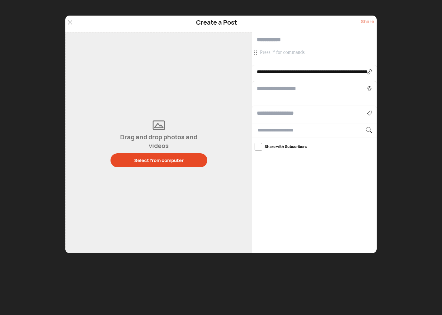
click at [279, 40] on input "text" at bounding box center [314, 39] width 125 height 15
paste input "**********"
type input "**********"
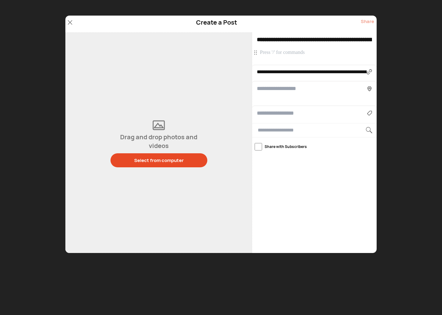
click at [271, 53] on p at bounding box center [315, 52] width 111 height 7
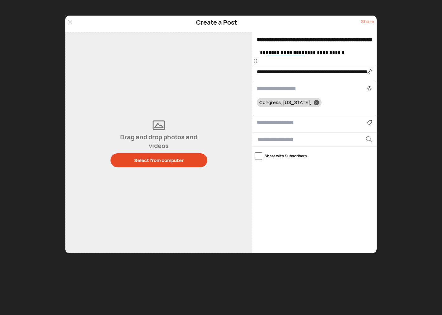
click at [267, 63] on p at bounding box center [315, 61] width 111 height 7
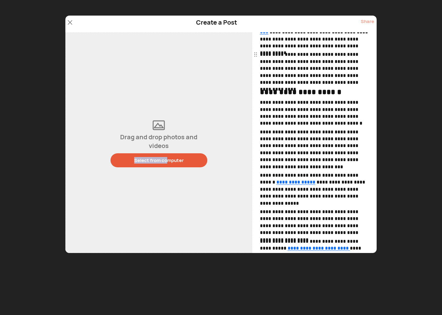
drag, startPoint x: 0, startPoint y: 117, endPoint x: 167, endPoint y: 163, distance: 172.7
click at [167, 163] on div "Drag and drop photos and videos Select from computer" at bounding box center [158, 142] width 187 height 220
click at [172, 159] on div "Select from computer" at bounding box center [159, 160] width 50 height 7
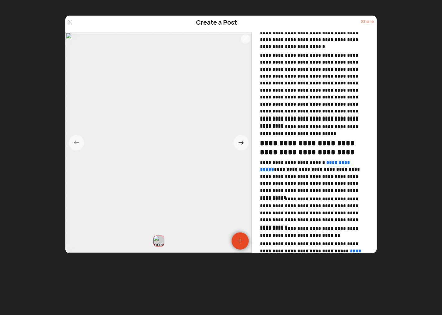
scroll to position [403, 0]
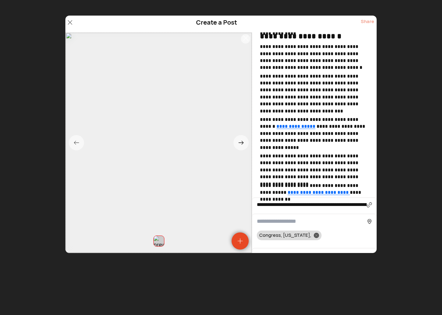
click at [366, 192] on p "**********" at bounding box center [315, 189] width 111 height 14
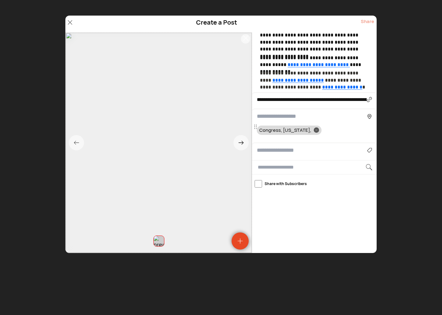
scroll to position [531, 0]
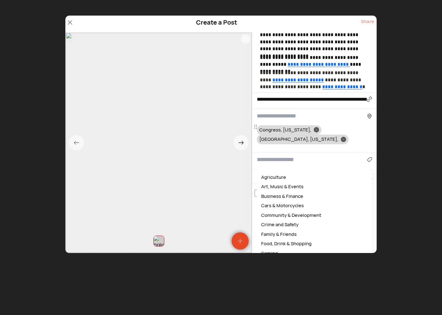
click at [278, 155] on input at bounding box center [312, 159] width 110 height 8
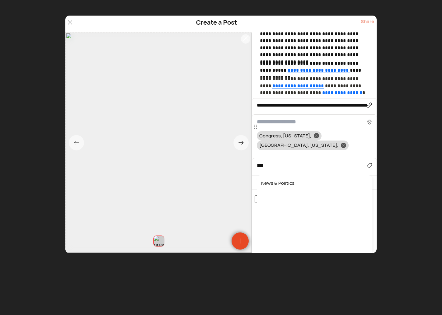
click at [284, 178] on div "News & Politics" at bounding box center [314, 183] width 109 height 10
type input "**********"
click at [314, 136] on div at bounding box center [316, 135] width 5 height 5
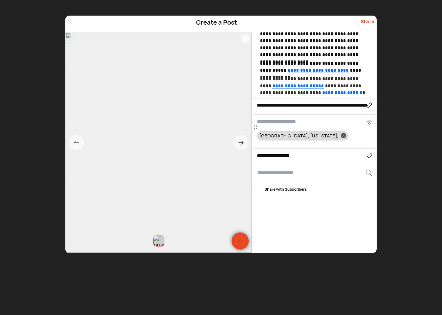
click at [272, 120] on input at bounding box center [312, 122] width 110 height 8
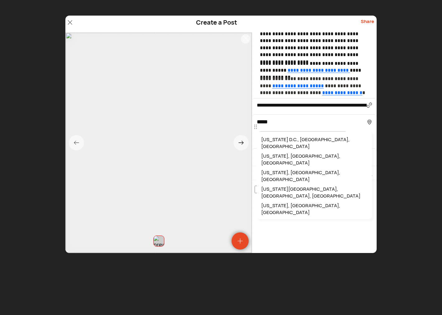
click at [291, 136] on div "Washington D.C., DC, USA" at bounding box center [314, 143] width 109 height 17
type input "**********"
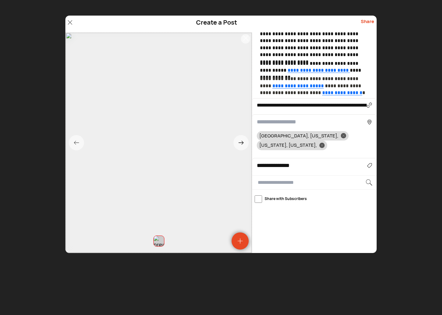
click at [367, 21] on div "Share" at bounding box center [367, 24] width 13 height 12
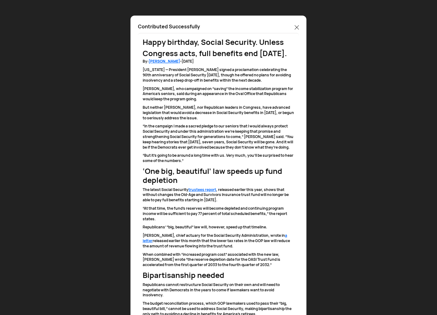
click at [297, 26] on icon at bounding box center [297, 27] width 4 height 4
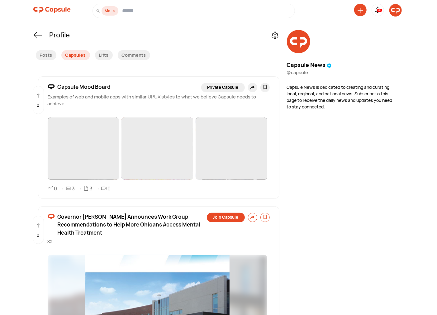
click at [360, 10] on icon at bounding box center [360, 11] width 6 height 6
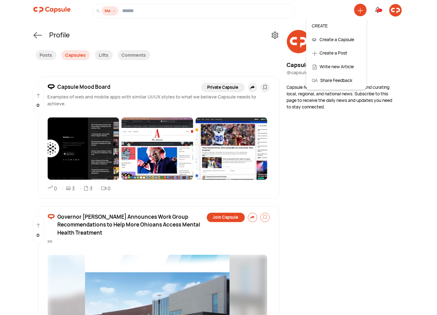
click at [335, 53] on div "Create a Post" at bounding box center [336, 53] width 55 height 14
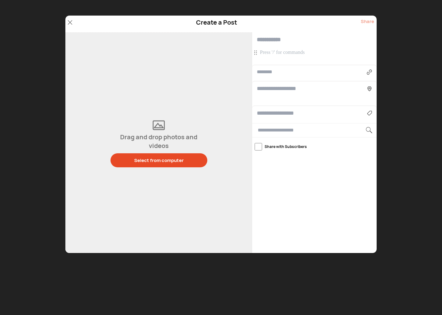
click at [275, 75] on input "text" at bounding box center [312, 71] width 110 height 7
paste input "**********"
type input "**********"
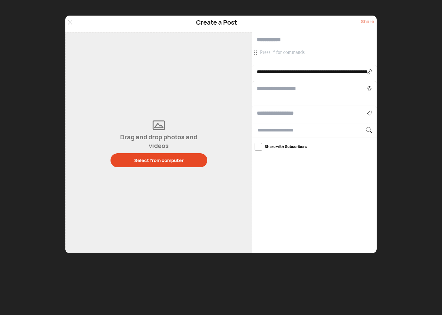
type input "**********"
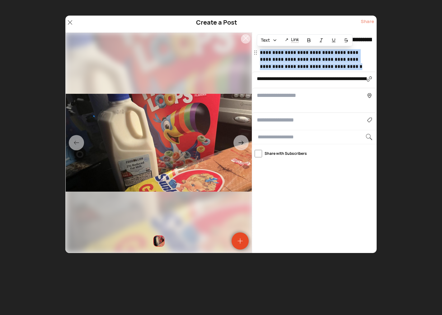
drag, startPoint x: 354, startPoint y: 66, endPoint x: 256, endPoint y: 54, distance: 98.8
click at [260, 54] on div "**********" at bounding box center [315, 59] width 111 height 21
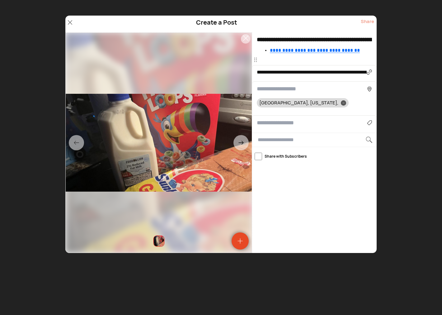
click at [267, 59] on p at bounding box center [315, 59] width 111 height 7
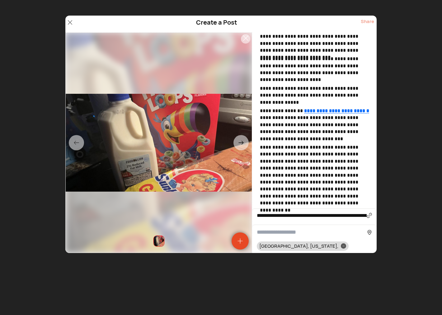
scroll to position [336, 0]
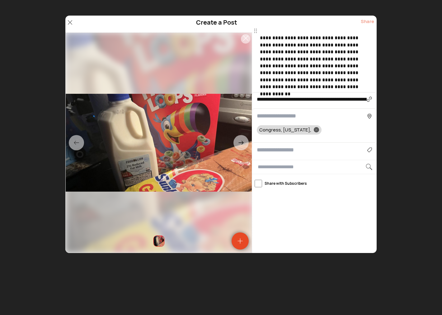
click at [346, 86] on p "**********" at bounding box center [315, 59] width 111 height 63
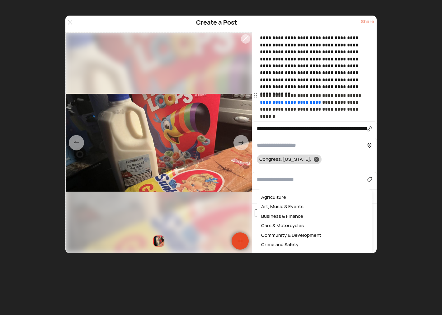
click at [275, 175] on input at bounding box center [312, 179] width 110 height 8
type input "*"
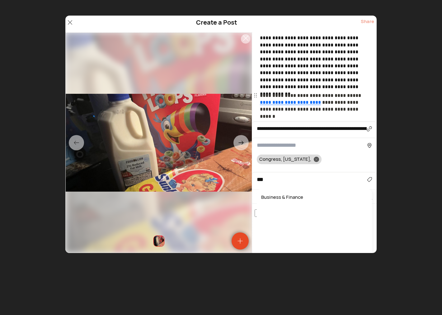
click at [280, 192] on div "Business & Finance" at bounding box center [314, 197] width 109 height 10
type input "**********"
click at [273, 141] on input at bounding box center [312, 145] width 110 height 8
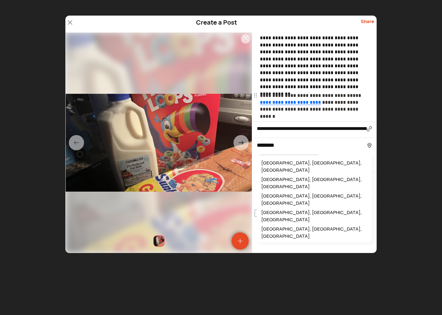
click at [277, 158] on div "Columbus, OH, USA" at bounding box center [314, 166] width 109 height 17
type input "**********"
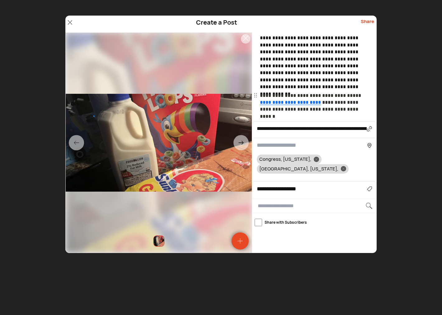
click at [315, 158] on icon at bounding box center [316, 159] width 2 height 2
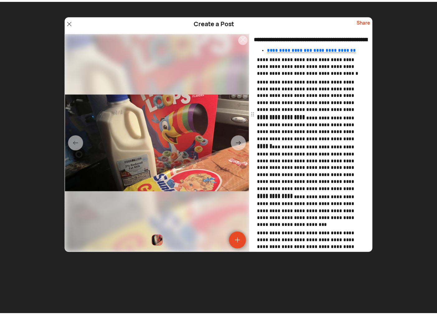
scroll to position [0, 0]
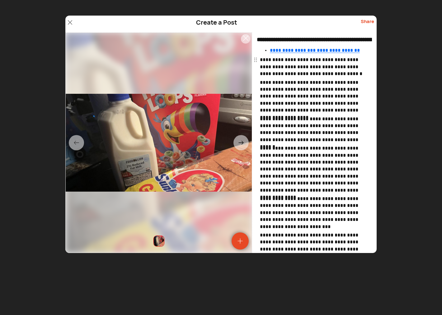
click at [269, 60] on p "**********" at bounding box center [315, 66] width 111 height 21
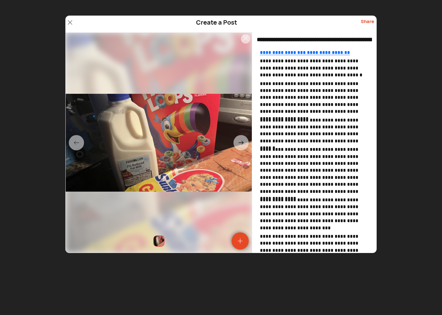
click at [367, 21] on div "Share" at bounding box center [367, 24] width 13 height 12
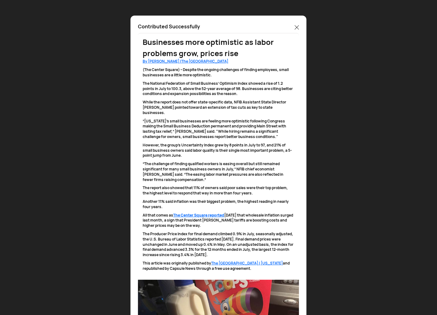
click at [296, 27] on icon at bounding box center [297, 27] width 4 height 4
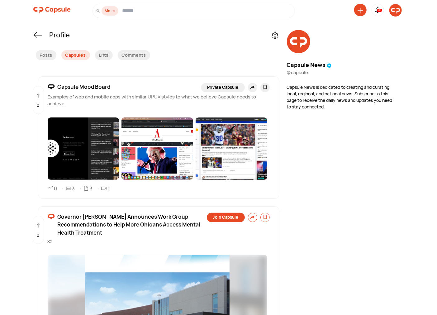
click at [393, 11] on img at bounding box center [395, 10] width 12 height 12
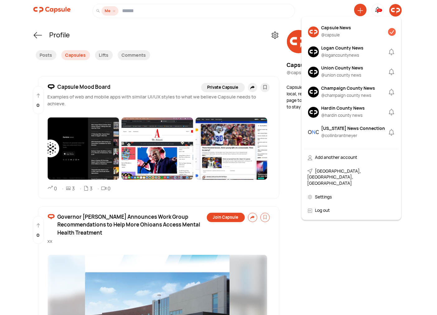
click at [339, 135] on div "@ collinbrantmeyer" at bounding box center [353, 136] width 64 height 6
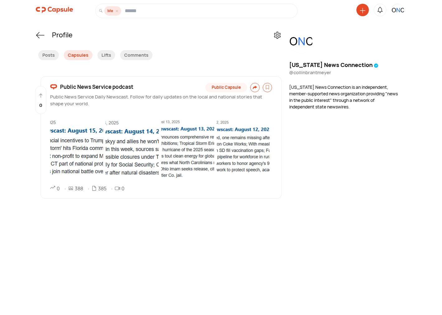
click at [362, 8] on icon at bounding box center [363, 11] width 6 height 6
click at [336, 51] on div "Create a Post" at bounding box center [338, 53] width 55 height 14
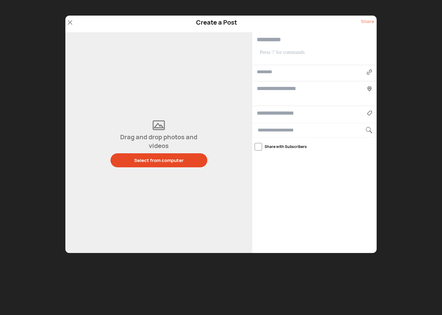
click at [279, 72] on input "text" at bounding box center [312, 71] width 110 height 7
paste input "**********"
type input "**********"
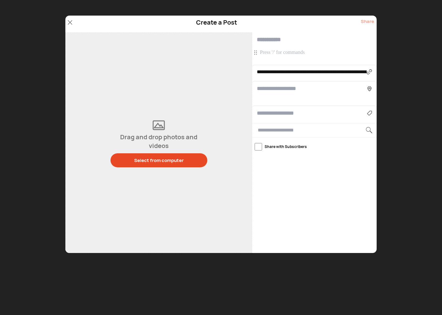
click at [279, 39] on input "text" at bounding box center [314, 39] width 125 height 15
paste input "**********"
type input "**********"
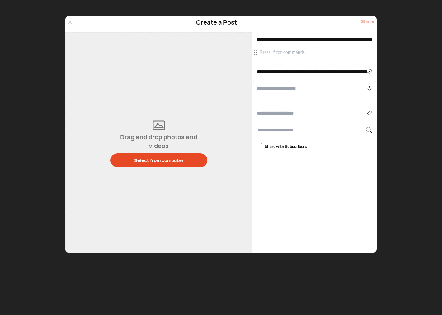
click at [292, 54] on p at bounding box center [315, 52] width 111 height 7
paste div
click at [260, 63] on p "**********" at bounding box center [315, 61] width 111 height 7
click at [347, 55] on p "**********" at bounding box center [315, 52] width 111 height 7
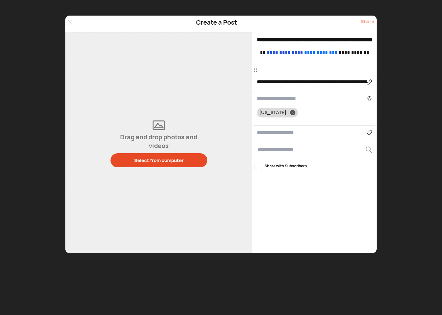
click at [275, 66] on p at bounding box center [315, 69] width 111 height 7
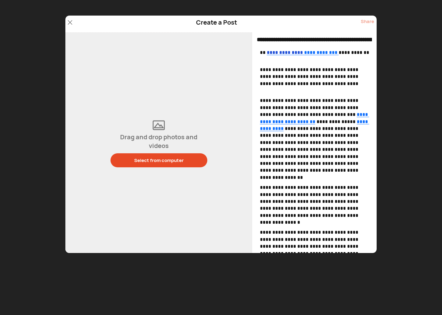
scroll to position [224, 0]
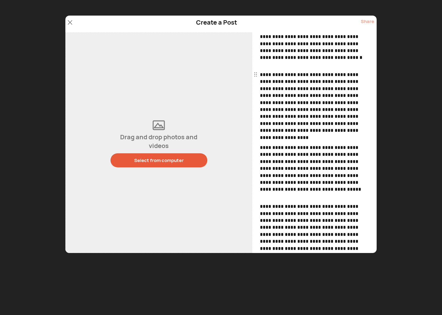
click at [154, 163] on button "Select from computer" at bounding box center [159, 160] width 97 height 14
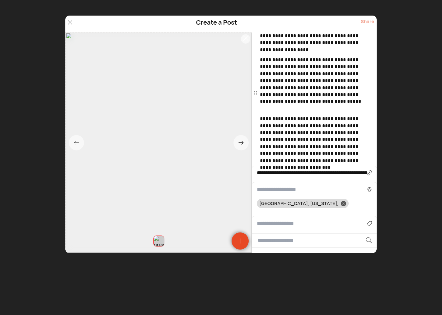
scroll to position [385, 0]
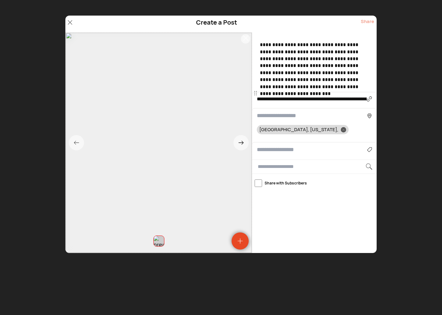
click at [273, 151] on input at bounding box center [312, 149] width 110 height 8
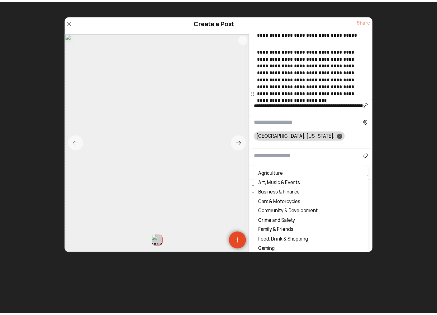
scroll to position [379, 0]
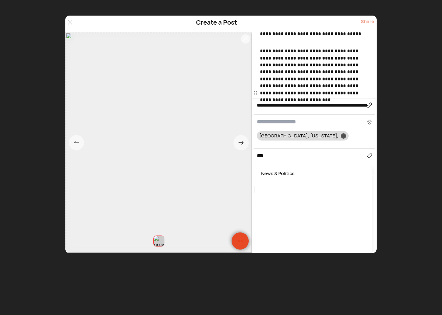
click at [281, 172] on div "News & Politics" at bounding box center [314, 174] width 109 height 10
type input "**********"
click at [290, 123] on input at bounding box center [312, 122] width 110 height 8
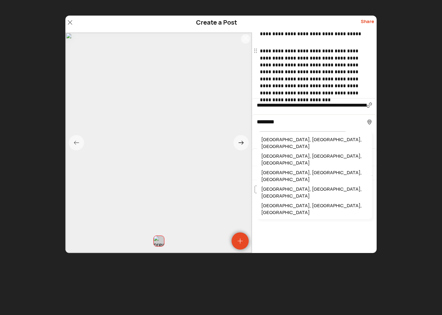
drag, startPoint x: 285, startPoint y: 138, endPoint x: 307, endPoint y: 97, distance: 46.2
click at [285, 138] on div "Columbus, OH, USA" at bounding box center [314, 143] width 109 height 17
type input "**********"
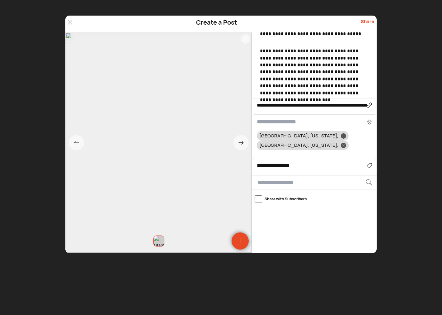
click at [372, 20] on div "Share" at bounding box center [367, 24] width 13 height 12
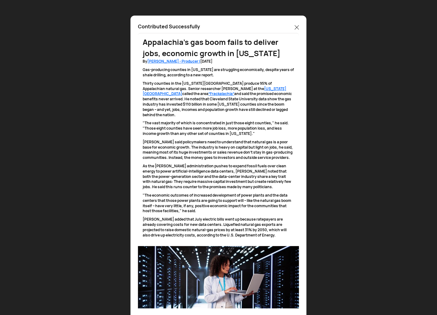
click at [295, 27] on icon at bounding box center [297, 27] width 4 height 4
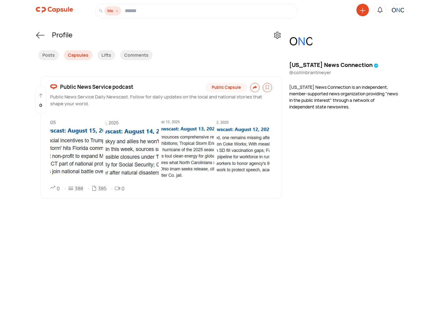
drag, startPoint x: 398, startPoint y: 11, endPoint x: 397, endPoint y: 14, distance: 3.2
click at [398, 11] on img at bounding box center [398, 10] width 12 height 12
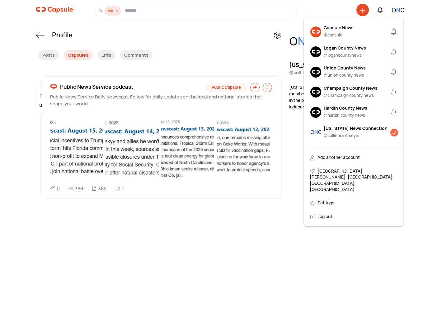
click at [328, 27] on div "Capsule News" at bounding box center [339, 27] width 30 height 7
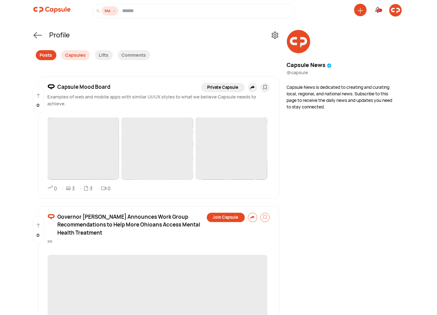
click at [41, 53] on div "Posts" at bounding box center [46, 55] width 21 height 10
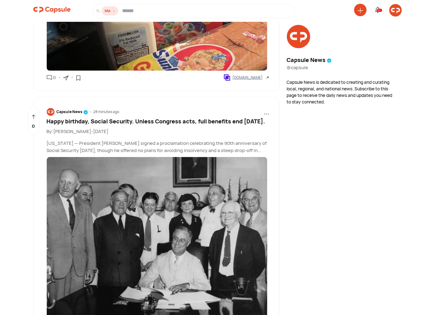
scroll to position [173, 0]
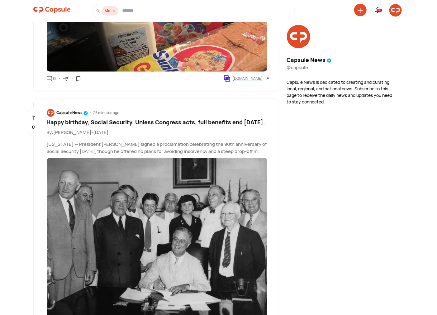
click at [94, 123] on span "Happy birthday, Social Security. Unless Congress acts, full benefits end in 7 y…" at bounding box center [156, 121] width 219 height 7
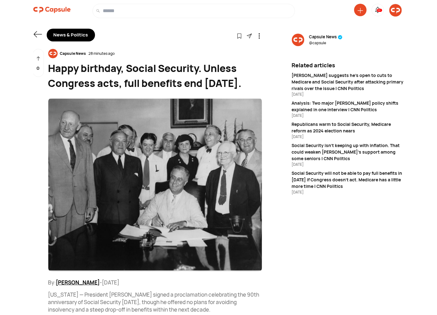
click at [35, 33] on icon at bounding box center [37, 34] width 9 height 9
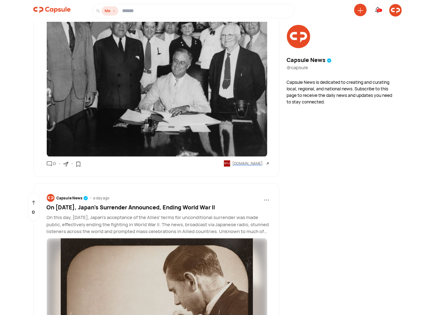
scroll to position [461, 0]
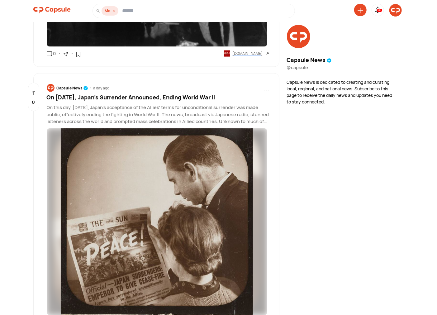
click at [127, 101] on span "On August 14th, 1945, Japan’s Surrender Announced, Ending World War II" at bounding box center [131, 96] width 168 height 7
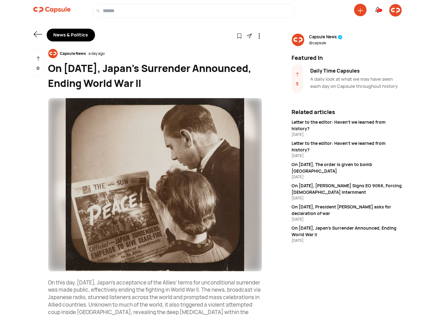
click at [318, 72] on div "Daily Time Capsules" at bounding box center [356, 70] width 93 height 7
click at [317, 71] on div "Daily Time Capsules" at bounding box center [356, 70] width 93 height 7
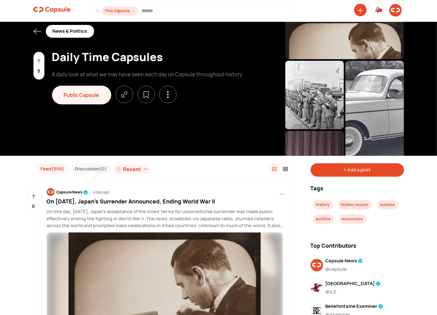
click at [343, 170] on div "+ Add a post" at bounding box center [356, 169] width 93 height 13
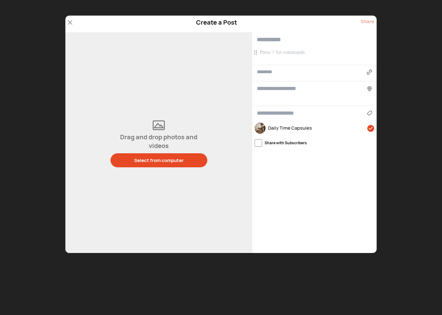
click at [283, 53] on p at bounding box center [315, 52] width 111 height 7
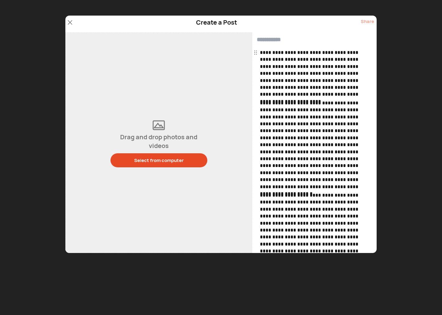
click at [283, 40] on input "text" at bounding box center [314, 39] width 125 height 15
paste input "**********"
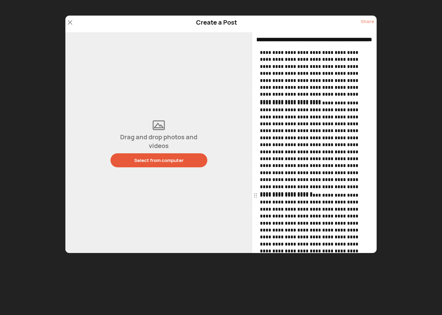
type input "**********"
click at [167, 160] on div "Select from computer" at bounding box center [159, 160] width 50 height 7
click at [159, 161] on div "Select from computer" at bounding box center [159, 160] width 50 height 7
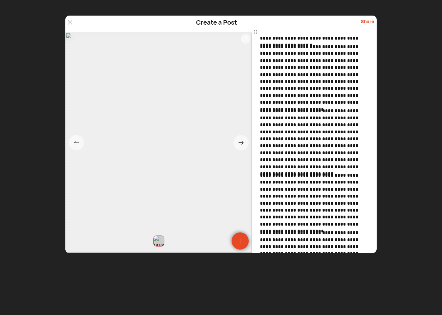
scroll to position [350, 0]
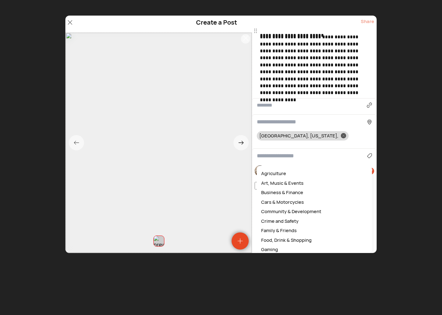
click at [271, 152] on input at bounding box center [312, 156] width 110 height 8
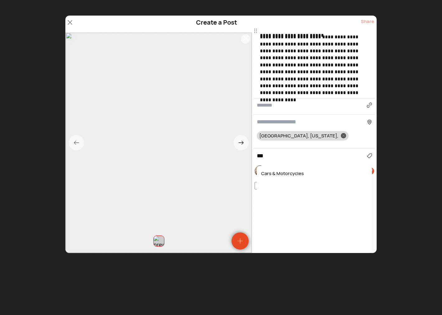
click at [278, 172] on div "Cars & Motorcycles" at bounding box center [314, 174] width 109 height 10
type input "**********"
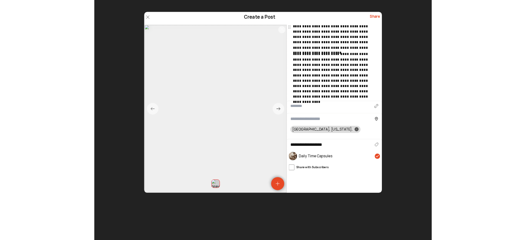
scroll to position [346, 0]
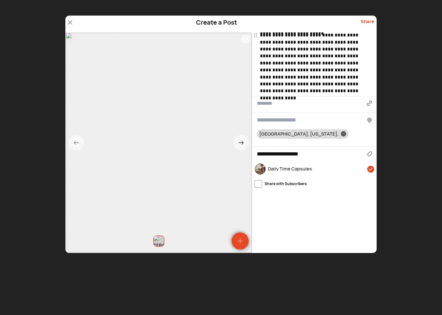
click at [278, 122] on input at bounding box center [312, 120] width 110 height 8
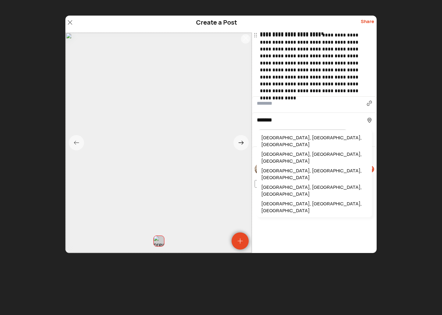
click at [279, 136] on div "Detroit, MI, USA" at bounding box center [314, 141] width 109 height 17
type input "**********"
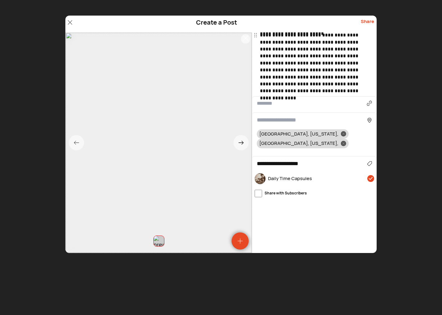
click at [342, 134] on icon at bounding box center [343, 134] width 2 height 2
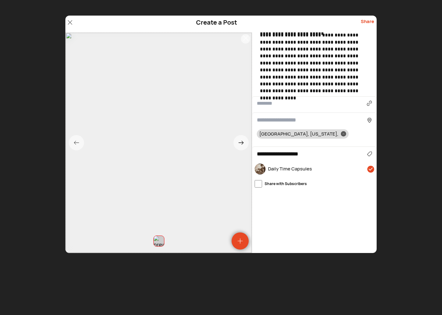
click at [367, 22] on div "Share" at bounding box center [367, 24] width 13 height 12
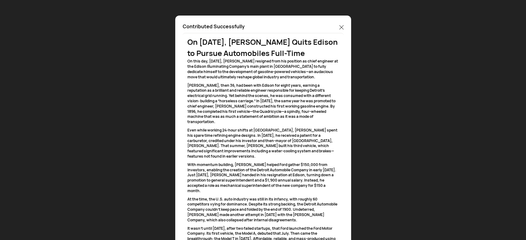
click at [342, 28] on icon at bounding box center [341, 27] width 4 height 4
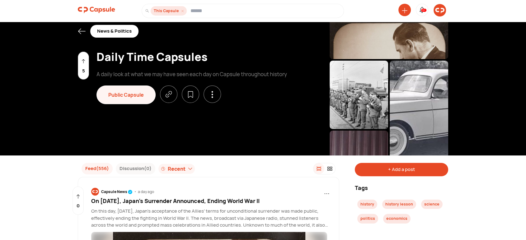
click at [436, 9] on img at bounding box center [440, 10] width 12 height 12
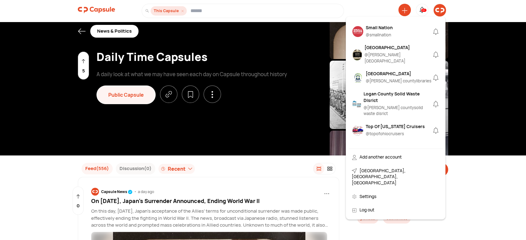
scroll to position [519, 0]
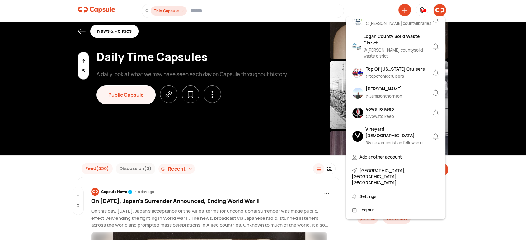
click at [378, 86] on div "Jamison Thornton" at bounding box center [384, 89] width 36 height 7
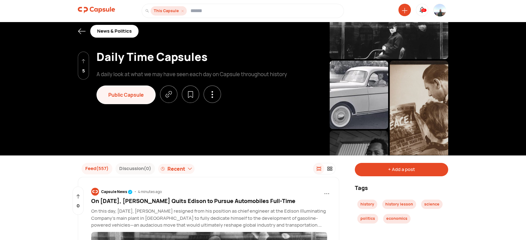
click at [87, 7] on img at bounding box center [96, 10] width 37 height 12
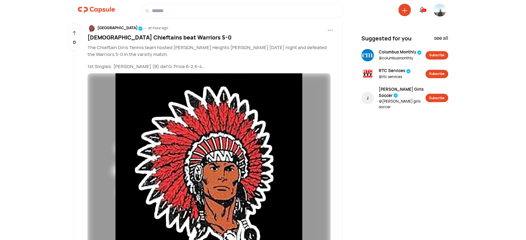
scroll to position [1064, 0]
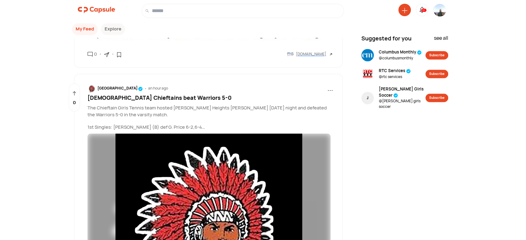
click at [122, 98] on span "Lady Chieftains beat Warriors 5-0" at bounding box center [159, 97] width 144 height 7
click at [120, 98] on span "Lady Chieftains beat Warriors 5-0" at bounding box center [159, 97] width 144 height 7
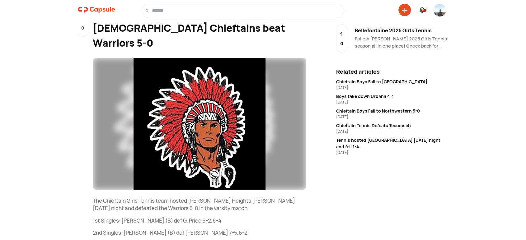
scroll to position [6, 0]
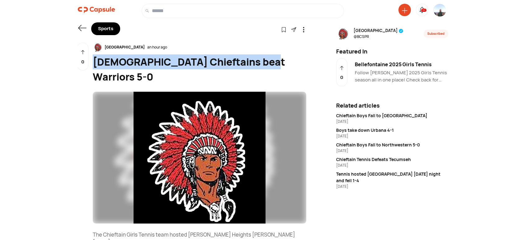
drag, startPoint x: 263, startPoint y: 62, endPoint x: 92, endPoint y: 58, distance: 170.7
copy div "Lady Chieftains beat Warriors 5-0"
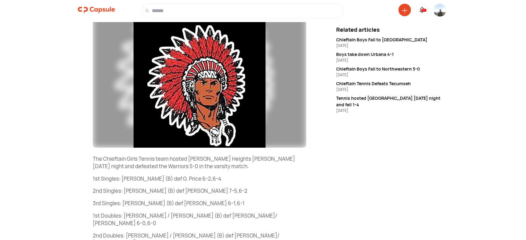
scroll to position [122, 0]
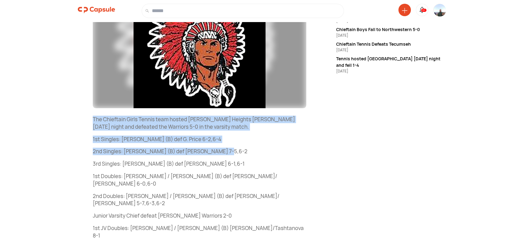
drag, startPoint x: 89, startPoint y: 102, endPoint x: 226, endPoint y: 138, distance: 142.0
click at [226, 138] on div "Shared in 1 Capsule(s) Bellefontaine City Schools an hour ago Lady Chieftains b…" at bounding box center [192, 131] width 229 height 408
copy div "The Chieftain Girls Tennis team hosted Huber Heights Wayne on Thursday night an…"
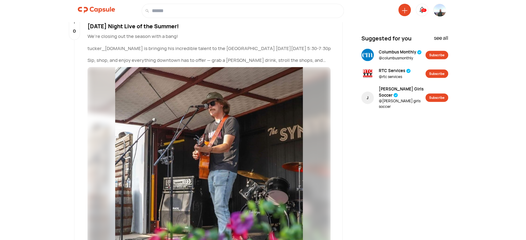
scroll to position [1363, 0]
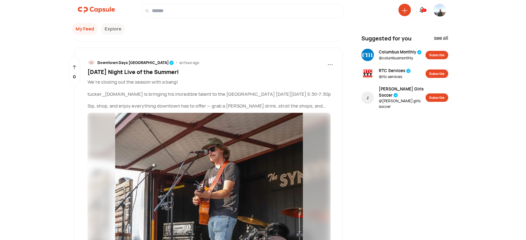
click at [154, 70] on span "Last Friday Night Live of the Summer!" at bounding box center [133, 71] width 92 height 7
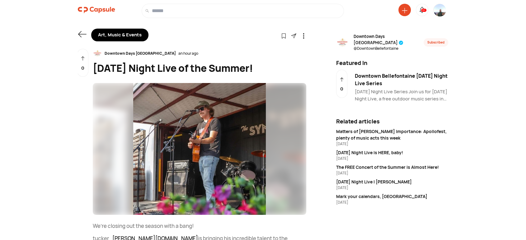
drag, startPoint x: 272, startPoint y: 69, endPoint x: 93, endPoint y: 67, distance: 178.4
click at [92, 67] on div "Shared in 1 Capsule(s) Downtown Days Bellefontaine an hour ago Last Friday Nigh…" at bounding box center [192, 211] width 229 height 324
copy div "Last Friday Night Live of the Summer"
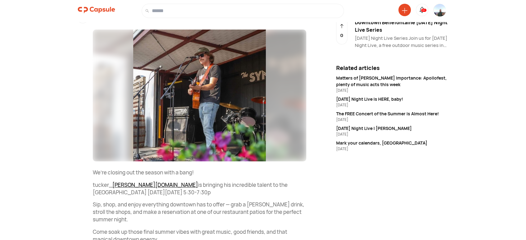
scroll to position [132, 0]
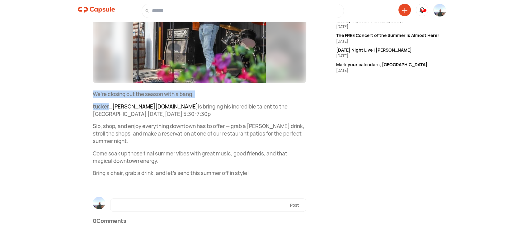
drag, startPoint x: 92, startPoint y: 94, endPoint x: 108, endPoint y: 101, distance: 17.3
click at [108, 101] on div "Shared in 1 Capsule(s) Downtown Days Bellefontaine an hour ago Last Friday Nigh…" at bounding box center [192, 79] width 229 height 324
copy div "We’re closing out the season with a bang! tucker"
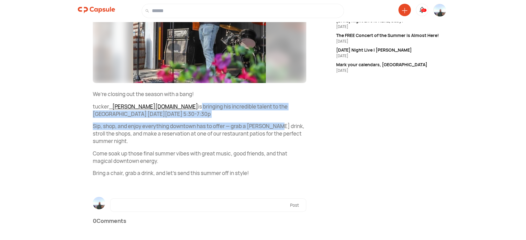
drag, startPoint x: 144, startPoint y: 107, endPoint x: 278, endPoint y: 121, distance: 134.3
click at [278, 121] on div "We’re closing out the season with a bang! tucker_ munz.music munz.music Visit L…" at bounding box center [200, 134] width 214 height 87
copy div "s bringing his incredible talent to the Courthouse Square this Friday, August 1…"
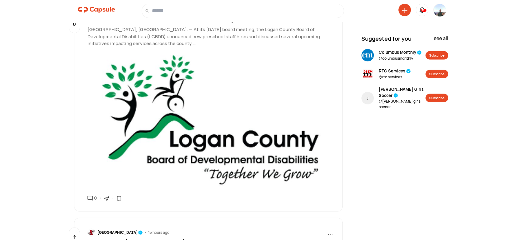
scroll to position [3721, 0]
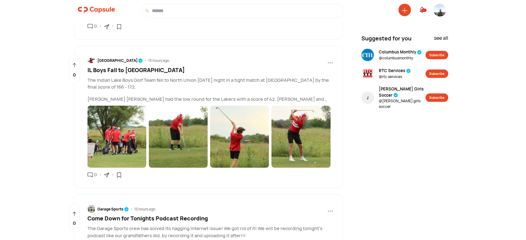
click at [141, 66] on span "IL Boys Fall to North Union" at bounding box center [135, 69] width 97 height 7
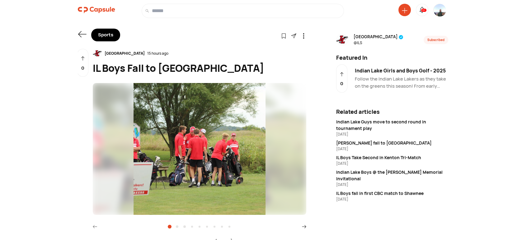
click at [81, 33] on icon at bounding box center [82, 34] width 9 height 9
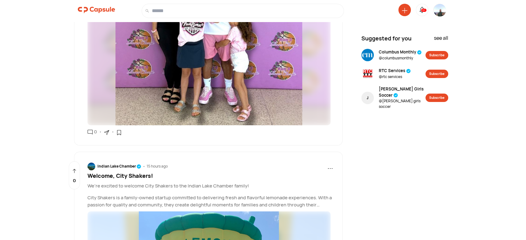
scroll to position [4621, 0]
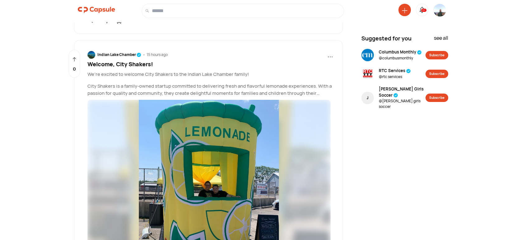
click at [127, 60] on span "Welcome, City Shakers!" at bounding box center [120, 63] width 66 height 7
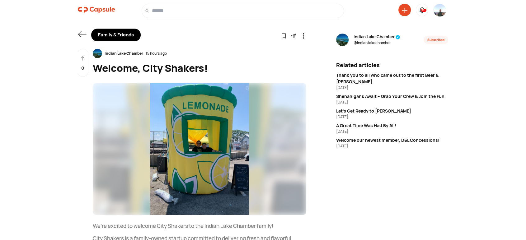
click at [83, 35] on icon at bounding box center [82, 34] width 9 height 9
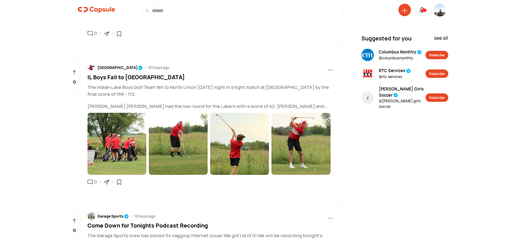
scroll to position [3735, 0]
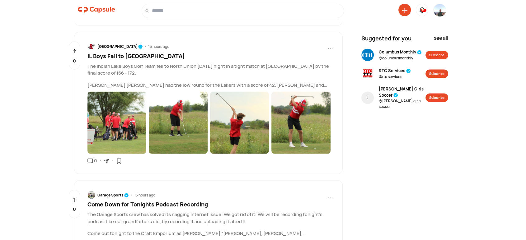
click at [115, 52] on span "IL Boys Fall to North Union" at bounding box center [135, 55] width 97 height 7
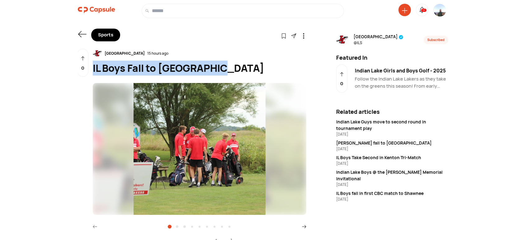
drag, startPoint x: 221, startPoint y: 69, endPoint x: 92, endPoint y: 68, distance: 129.2
click at [92, 68] on div "Shared in 1 Capsule(s) Indian Lake 15 hours ago IL Boys Fall to North Union Ind…" at bounding box center [192, 209] width 229 height 320
copy div "IL Boys Fall to North Union"
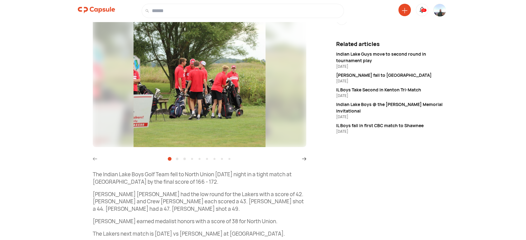
scroll to position [128, 0]
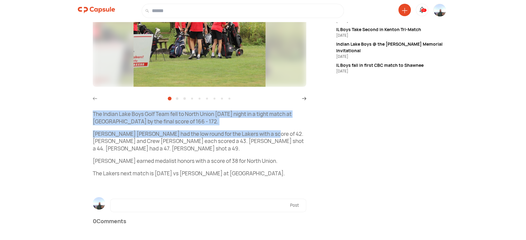
drag, startPoint x: 90, startPoint y: 111, endPoint x: 263, endPoint y: 136, distance: 174.3
click at [263, 136] on div "Shared in 1 Capsule(s) Indian Lake 15 hours ago IL Boys Fall to North Union Ind…" at bounding box center [192, 81] width 229 height 320
copy div "The Indian Lake Boys Golf Team fell to North Union Wednesday night in a tight m…"
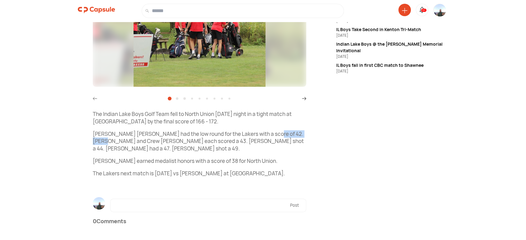
drag, startPoint x: 264, startPoint y: 134, endPoint x: 309, endPoint y: 133, distance: 45.8
click at [310, 133] on div "Sports Follow Visit link Shared in 1 Capsule(s) Indian Lake 15 hours ago IL Boy…" at bounding box center [262, 64] width 389 height 354
copy p "Snipes and Crew"
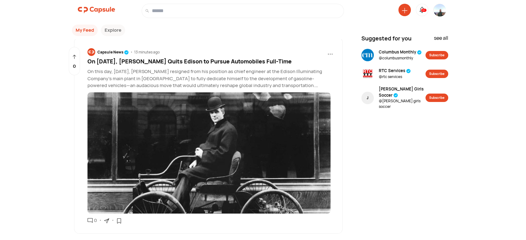
click at [207, 60] on span "On August 15th, Henry Ford Quits Edison to Pursue Automobiles Full-Time" at bounding box center [189, 61] width 204 height 7
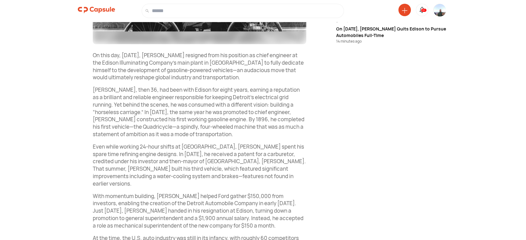
scroll to position [173, 0]
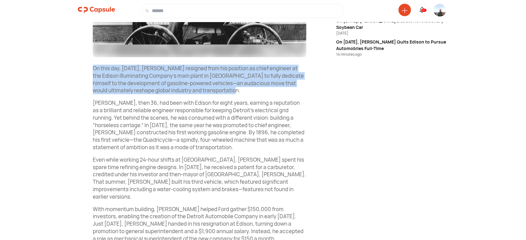
drag, startPoint x: 90, startPoint y: 65, endPoint x: 232, endPoint y: 90, distance: 144.1
click at [232, 90] on div "Shared in 1 Capsule(s) Capsule News 14 minutes ago On August 15th, Henry Ford Q…" at bounding box center [192, 133] width 229 height 514
copy p "On this day, August 15th, 1899, Henry Ford resigned from his position as chief …"
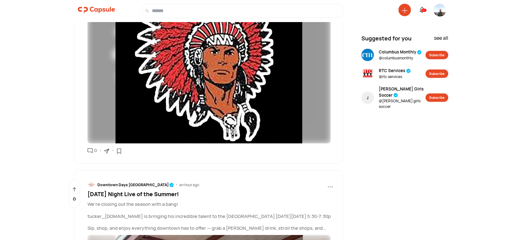
scroll to position [1247, 0]
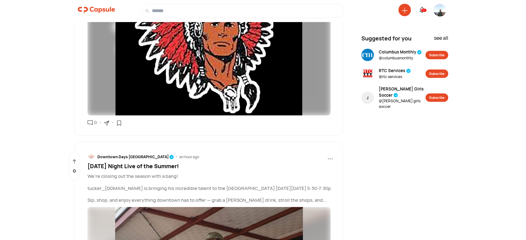
click at [106, 121] on icon at bounding box center [106, 123] width 5 height 5
click at [121, 141] on div "Copy link" at bounding box center [134, 139] width 53 height 14
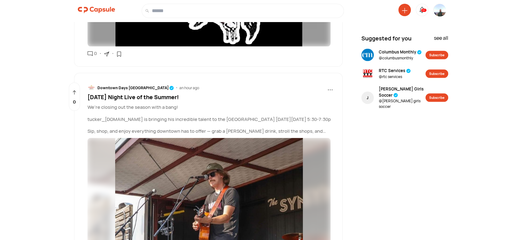
scroll to position [1420, 0]
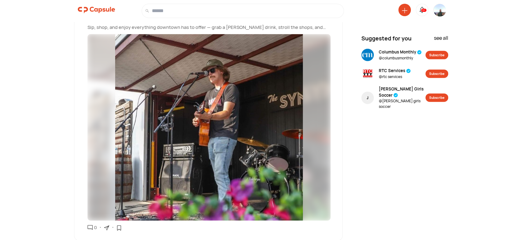
click at [108, 226] on icon at bounding box center [106, 228] width 5 height 5
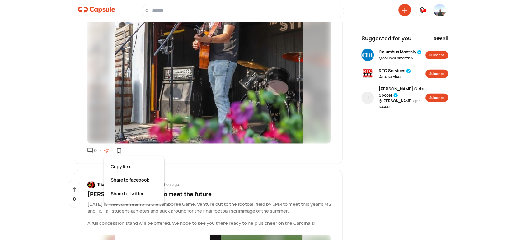
scroll to position [1535, 0]
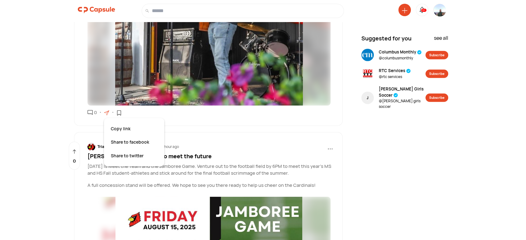
click at [123, 125] on div "Copy link" at bounding box center [134, 129] width 53 height 14
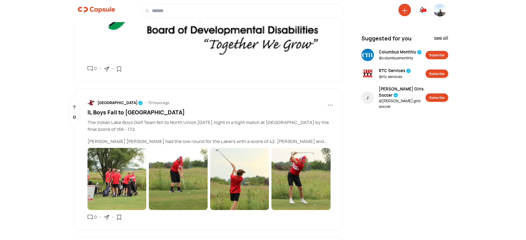
scroll to position [3783, 0]
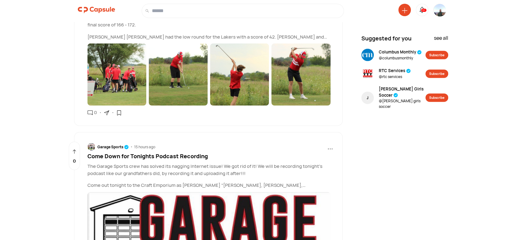
click at [106, 111] on icon at bounding box center [106, 113] width 5 height 5
click at [120, 122] on div "Copy link" at bounding box center [134, 129] width 53 height 14
click at [436, 9] on img at bounding box center [440, 15] width 12 height 23
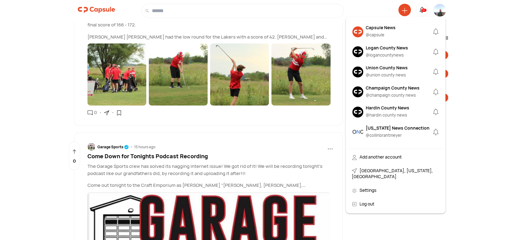
click at [380, 47] on div "Logan County News" at bounding box center [387, 48] width 42 height 7
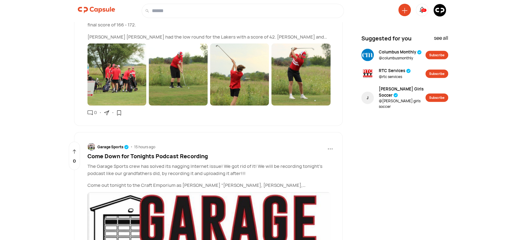
click at [439, 13] on img at bounding box center [440, 10] width 12 height 12
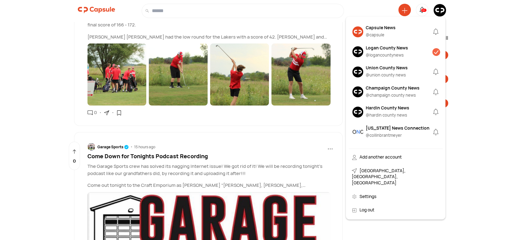
click at [382, 52] on div "@ logancountynews" at bounding box center [387, 55] width 42 height 6
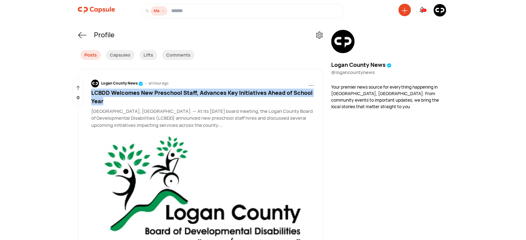
drag, startPoint x: 110, startPoint y: 101, endPoint x: 92, endPoint y: 92, distance: 20.2
click at [92, 92] on div "LCBDD Welcomes New Preschool Staff, Advances Key Initiatives Ahead of School Ye…" at bounding box center [202, 97] width 223 height 17
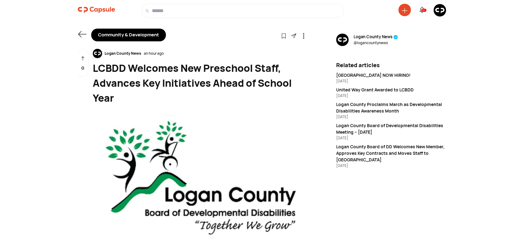
drag, startPoint x: 93, startPoint y: 93, endPoint x: 45, endPoint y: 93, distance: 48.3
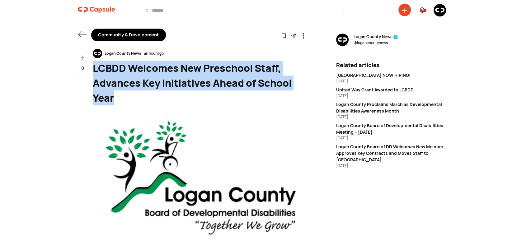
drag, startPoint x: 119, startPoint y: 99, endPoint x: 101, endPoint y: 72, distance: 33.2
copy div "LCBDD Welcomes New Preschool Staff, Advances Key Initiatives Ahead of School Ye…"
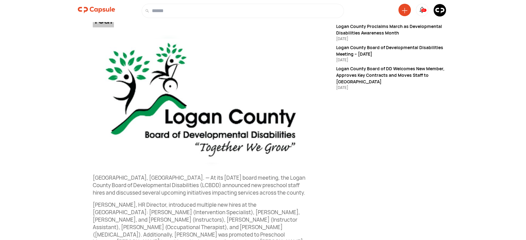
scroll to position [115, 0]
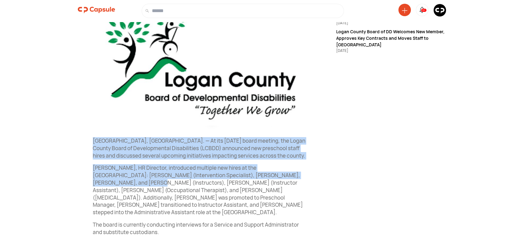
drag, startPoint x: 89, startPoint y: 140, endPoint x: 301, endPoint y: 175, distance: 214.9
click at [301, 175] on div "Logan County News an hour ago LCBDD Welcomes New Preschool Staff, Advances Key …" at bounding box center [192, 216] width 229 height 564
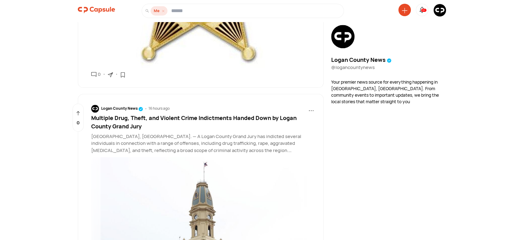
scroll to position [749, 0]
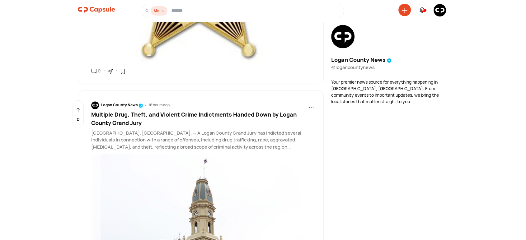
click at [241, 112] on span "Multiple Drug, Theft, and Violent Crime Indictments Handed Down by Logan County…" at bounding box center [193, 119] width 205 height 16
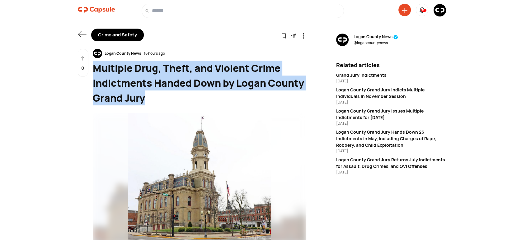
drag, startPoint x: 149, startPoint y: 100, endPoint x: 104, endPoint y: 73, distance: 52.8
click at [95, 70] on div "Multiple Drug, Theft, and Violent Crime Indictments Handed Down by Logan County…" at bounding box center [200, 83] width 214 height 45
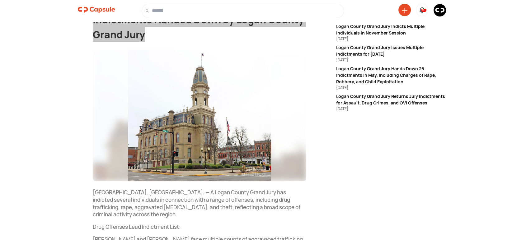
scroll to position [115, 0]
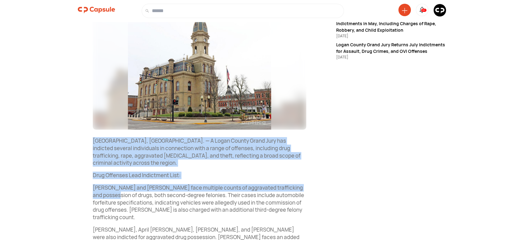
drag, startPoint x: 87, startPoint y: 138, endPoint x: 248, endPoint y: 163, distance: 162.3
click at [314, 188] on div "Crime and Safety Follow Visit link Logan County News 16 hours ago Multiple Drug…" at bounding box center [262, 223] width 389 height 647
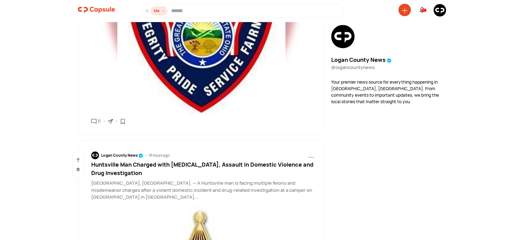
scroll to position [488, 0]
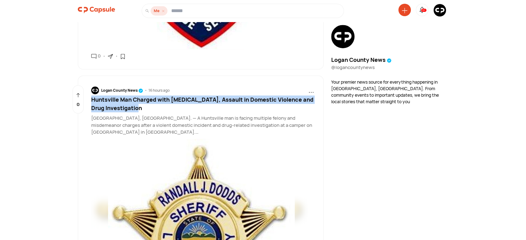
drag, startPoint x: 146, startPoint y: 101, endPoint x: 91, endPoint y: 90, distance: 56.4
click at [91, 90] on div "Logan County News 16 hours ago ... Huntsville Man Charged with Strangulation, A…" at bounding box center [201, 211] width 246 height 271
click at [202, 101] on div "Huntsville Man Charged with Strangulation, Assault in Domestic Violence and Dru…" at bounding box center [202, 104] width 223 height 17
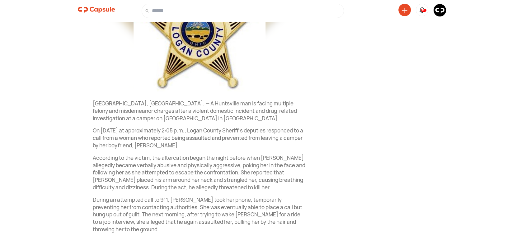
scroll to position [173, 0]
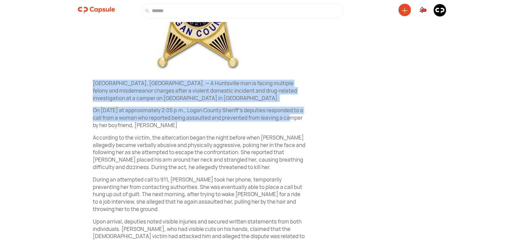
drag, startPoint x: 90, startPoint y: 81, endPoint x: 265, endPoint y: 115, distance: 178.8
click at [316, 118] on div "Crime and Safety Follow Visit link Logan County News 16 hours ago Huntsville Ma…" at bounding box center [262, 152] width 389 height 620
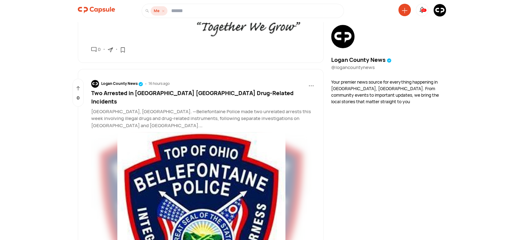
scroll to position [217, 0]
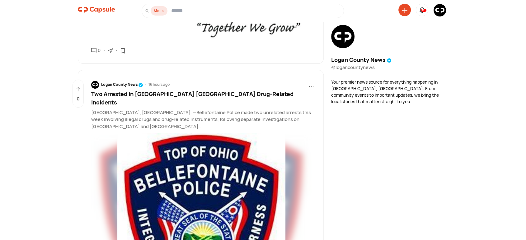
click at [204, 95] on span "Two Arrested in Separate Bellefontaine Drug-Related Incidents" at bounding box center [192, 98] width 202 height 16
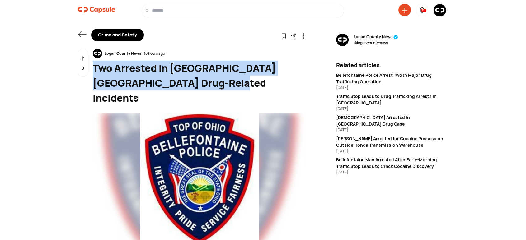
drag, startPoint x: 210, startPoint y: 82, endPoint x: 92, endPoint y: 67, distance: 118.7
click at [93, 67] on div "Two Arrested in Separate Bellefontaine Drug-Related Incidents" at bounding box center [200, 83] width 214 height 45
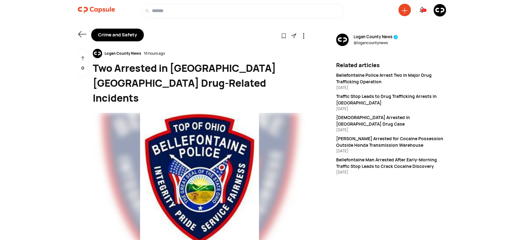
click at [204, 56] on div "Logan County News 16 hours ago" at bounding box center [200, 53] width 214 height 9
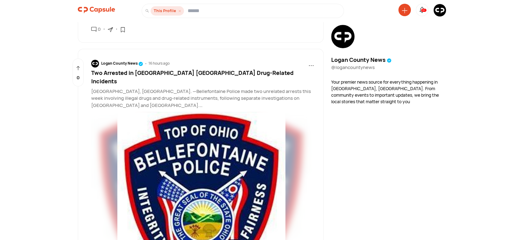
scroll to position [230, 0]
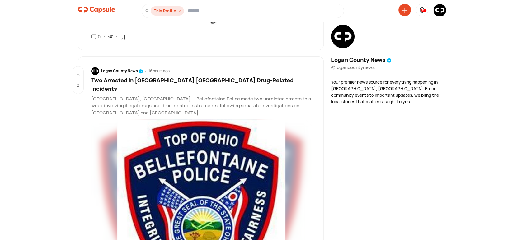
click at [180, 78] on span "Two Arrested in Separate Bellefontaine Drug-Related Incidents" at bounding box center [192, 85] width 202 height 16
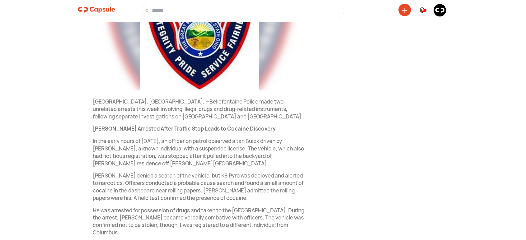
scroll to position [149, 0]
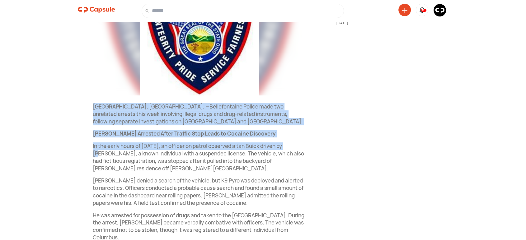
drag, startPoint x: 91, startPoint y: 91, endPoint x: 277, endPoint y: 124, distance: 188.6
click at [304, 134] on div "Logan County News 16 hours ago Two Arrested in Separate Bellefontaine Drug-Rela…" at bounding box center [192, 163] width 229 height 529
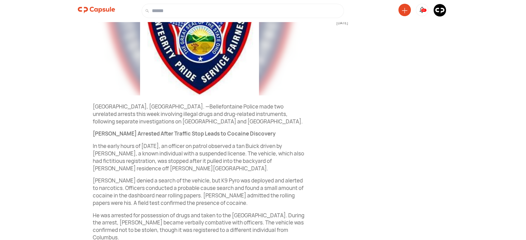
click at [408, 12] on div at bounding box center [405, 10] width 12 height 12
click at [404, 12] on icon at bounding box center [404, 10] width 5 height 5
click at [441, 12] on img at bounding box center [440, 10] width 12 height 12
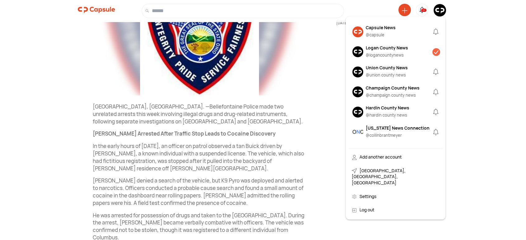
click at [384, 126] on div "Ohio News Connection" at bounding box center [398, 128] width 64 height 7
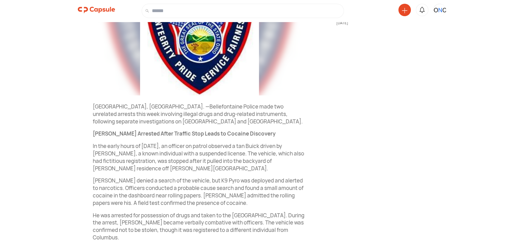
click at [438, 12] on img at bounding box center [440, 10] width 12 height 12
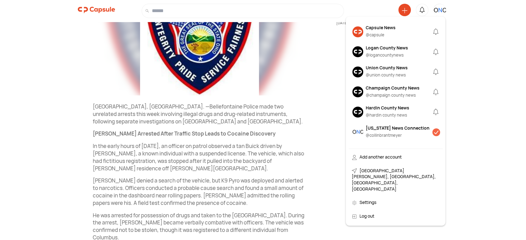
click at [361, 136] on img at bounding box center [357, 132] width 11 height 11
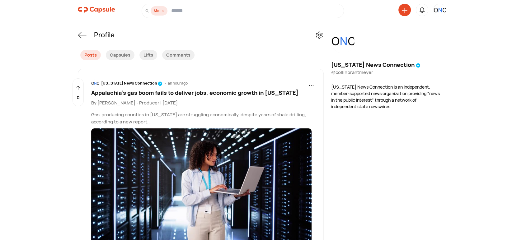
click at [148, 91] on span "Appalachia’s gas boom fails to deliver jobs, economic growth in Ohio" at bounding box center [194, 92] width 207 height 7
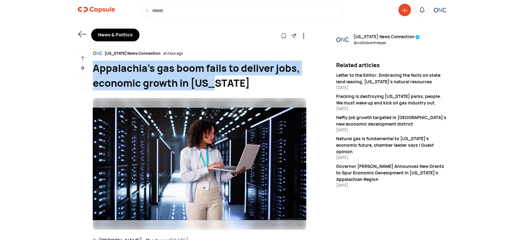
drag, startPoint x: 219, startPoint y: 85, endPoint x: 92, endPoint y: 63, distance: 128.8
click at [93, 63] on div "Appalachia’s gas boom fails to deliver jobs, economic growth in Ohio" at bounding box center [200, 76] width 214 height 30
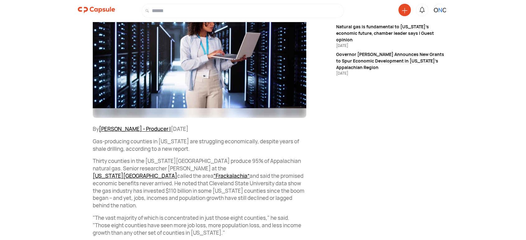
scroll to position [173, 0]
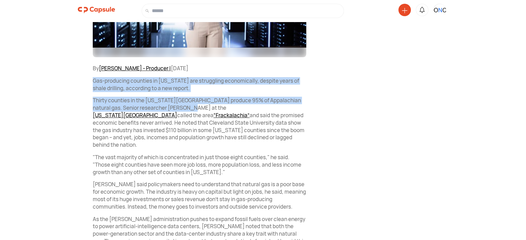
drag, startPoint x: 90, startPoint y: 79, endPoint x: 183, endPoint y: 105, distance: 96.8
click at [186, 107] on div "Ohio News Connection an hour ago Appalachia’s gas boom fails to deliver jobs, e…" at bounding box center [192, 134] width 229 height 516
click at [440, 9] on img at bounding box center [440, 10] width 12 height 12
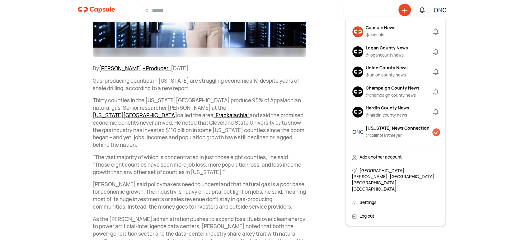
click at [395, 29] on div "Capsule News" at bounding box center [381, 27] width 30 height 7
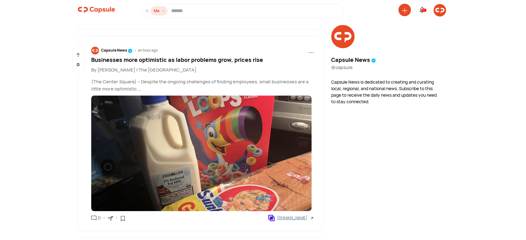
scroll to position [403, 0]
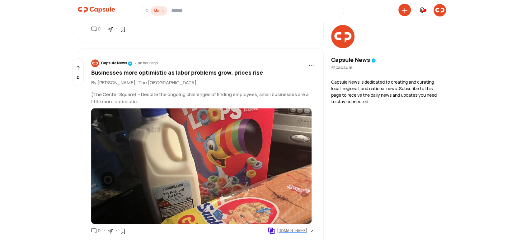
click at [170, 73] on span "Businesses more optimistic as labor problems grow, prices rise" at bounding box center [177, 72] width 172 height 7
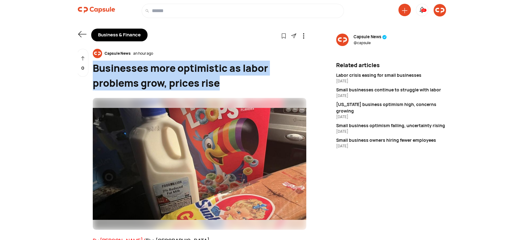
drag, startPoint x: 221, startPoint y: 84, endPoint x: 94, endPoint y: 62, distance: 128.5
click at [94, 62] on div "Businesses more optimistic as labor problems grow, prices rise" at bounding box center [200, 76] width 214 height 30
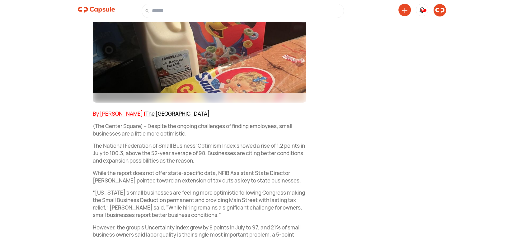
scroll to position [173, 0]
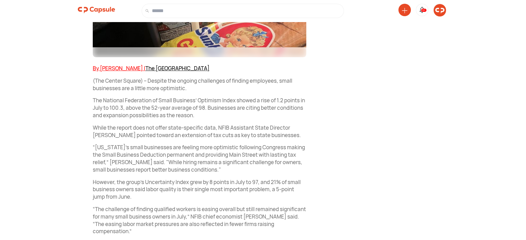
drag, startPoint x: 86, startPoint y: 78, endPoint x: 309, endPoint y: 133, distance: 230.0
click at [309, 133] on div "Business & Finance Follow Visit link Capsule News an hour ago Businesses more o…" at bounding box center [262, 137] width 389 height 591
